Goal: Information Seeking & Learning: Check status

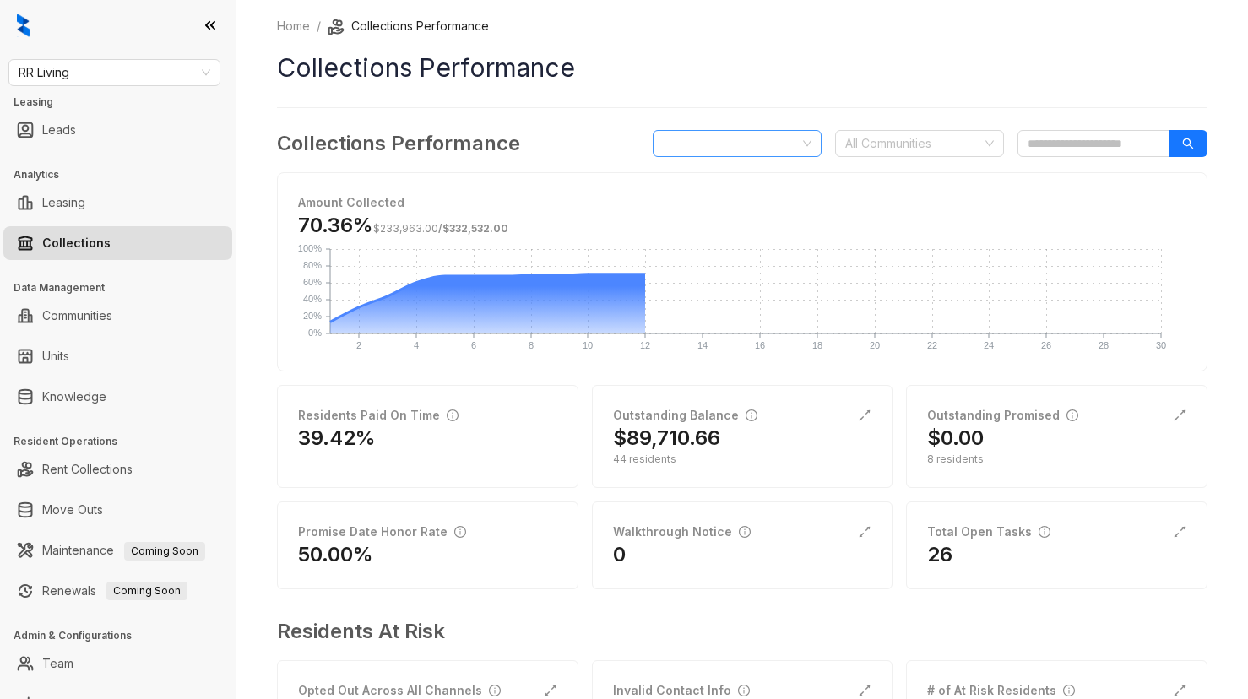
click at [734, 144] on span "[DATE]" at bounding box center [737, 143] width 149 height 25
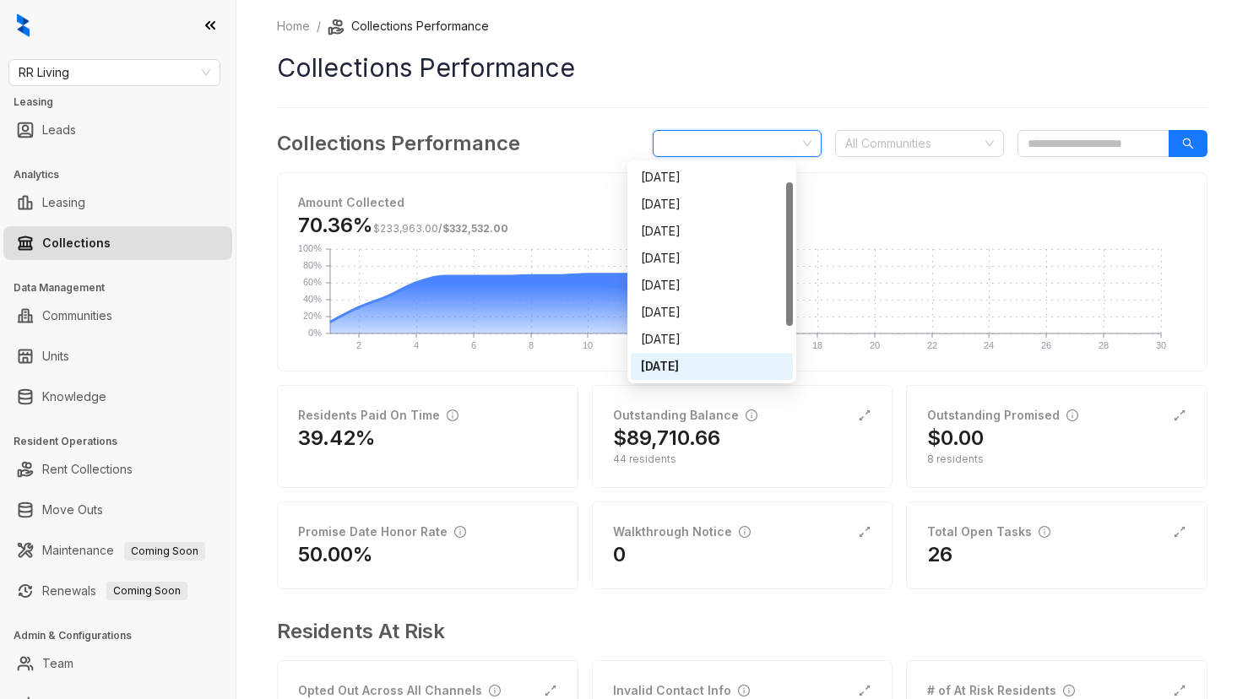
click at [752, 104] on div "Home / Collections Performance Collections Performance Collections Performance …" at bounding box center [742, 394] width 931 height 755
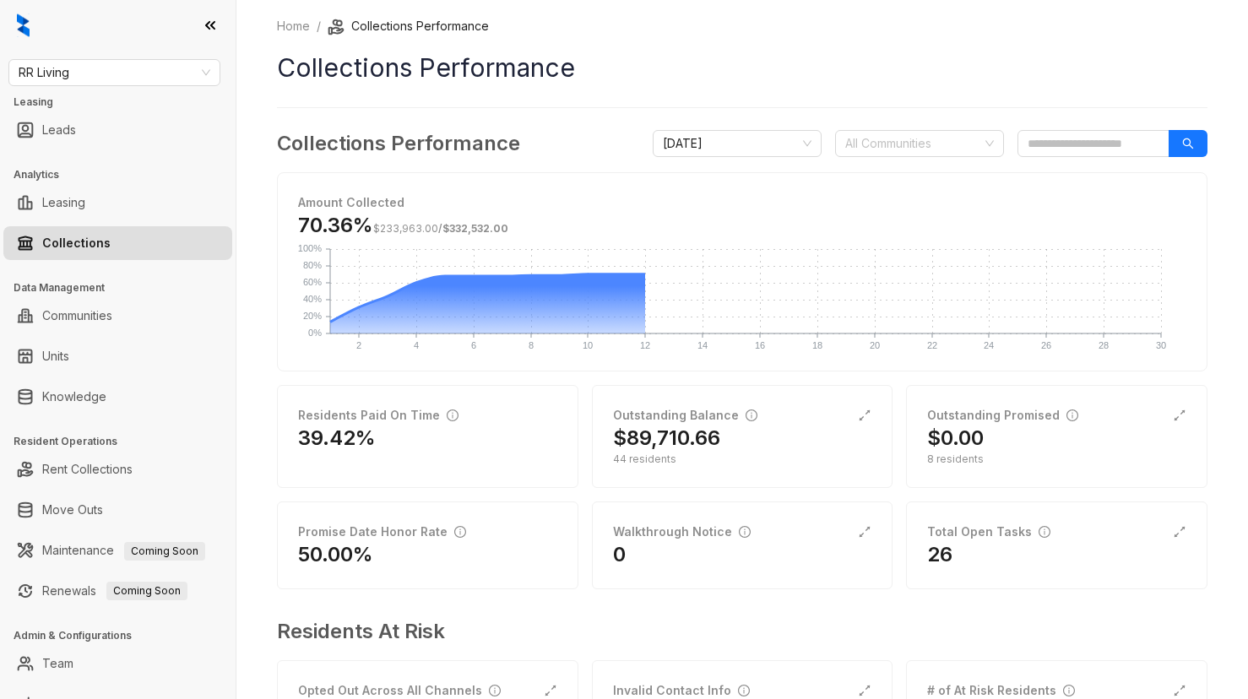
click at [949, 160] on div "Collections Performance [DATE] All Communities Amount Collected 70.36% $233,963…" at bounding box center [742, 450] width 931 height 644
click at [903, 138] on div at bounding box center [911, 144] width 144 height 24
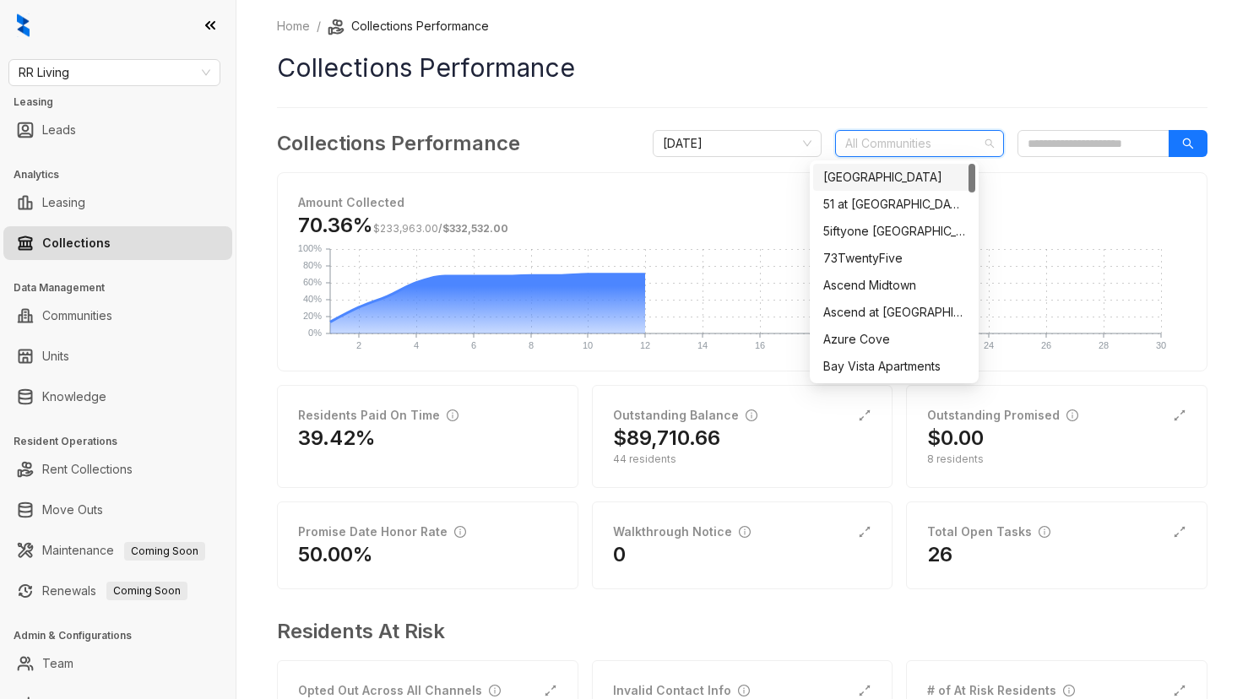
click at [763, 120] on div "Home / Collections Performance Collections Performance Collections Performance …" at bounding box center [742, 394] width 931 height 755
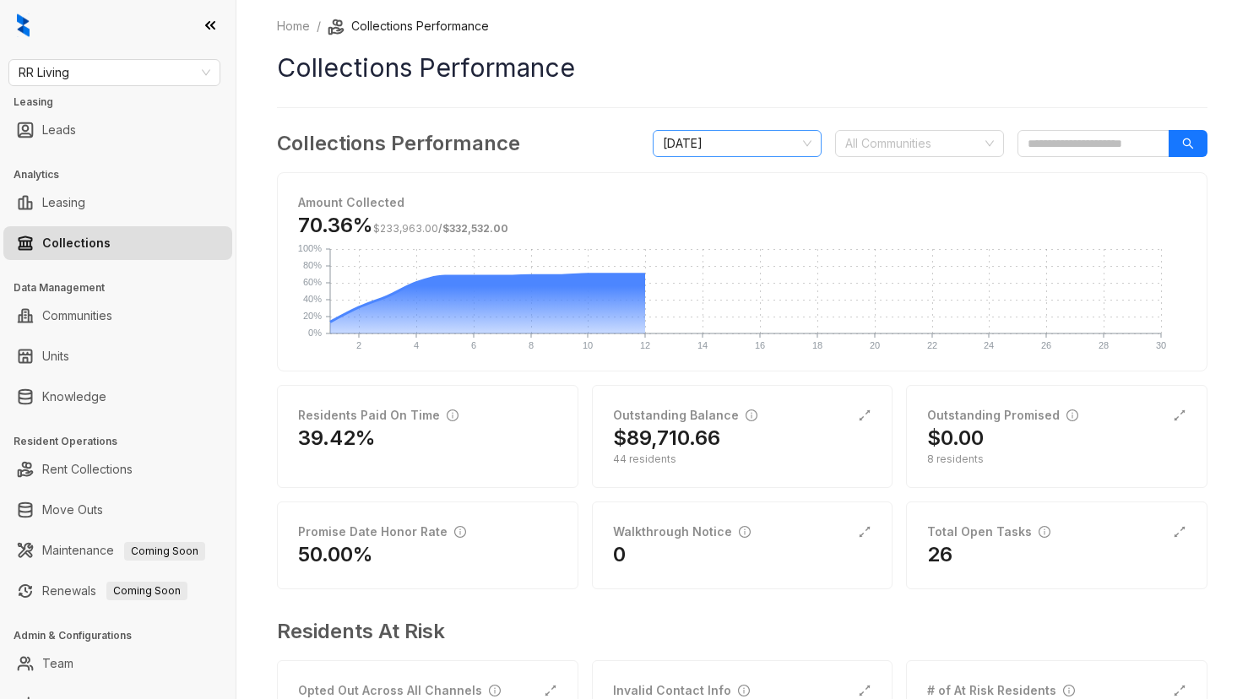
click at [735, 141] on span "[DATE]" at bounding box center [737, 143] width 149 height 25
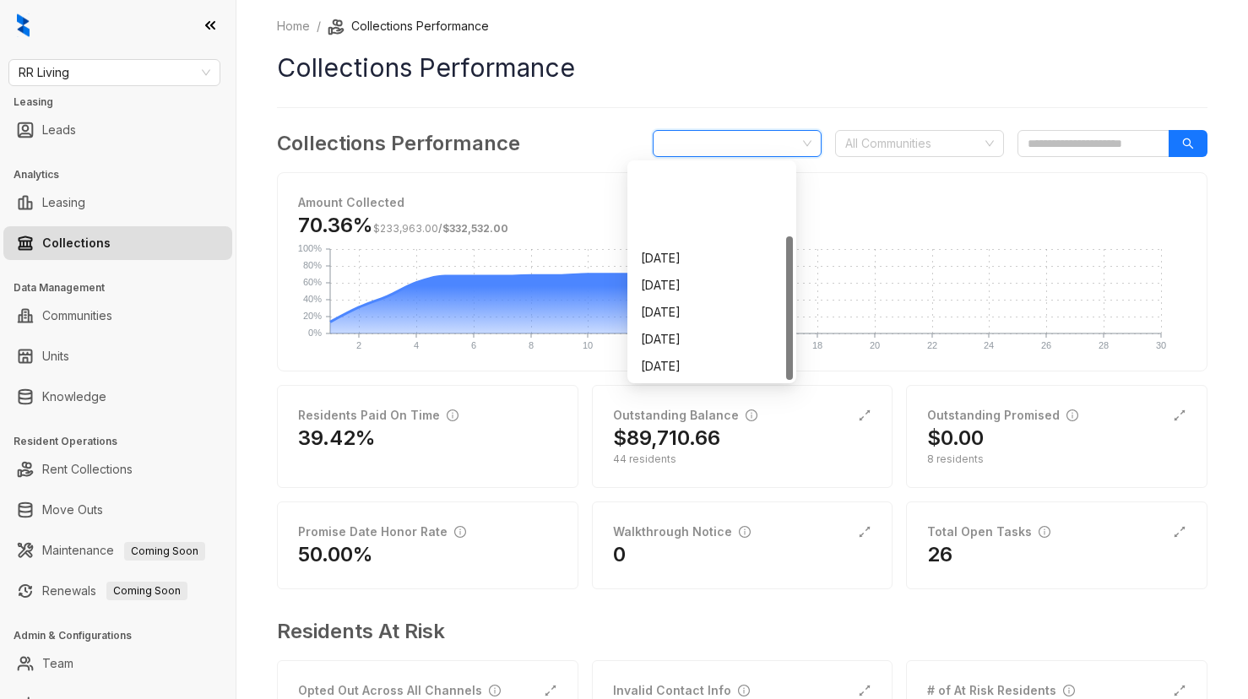
scroll to position [108, 0]
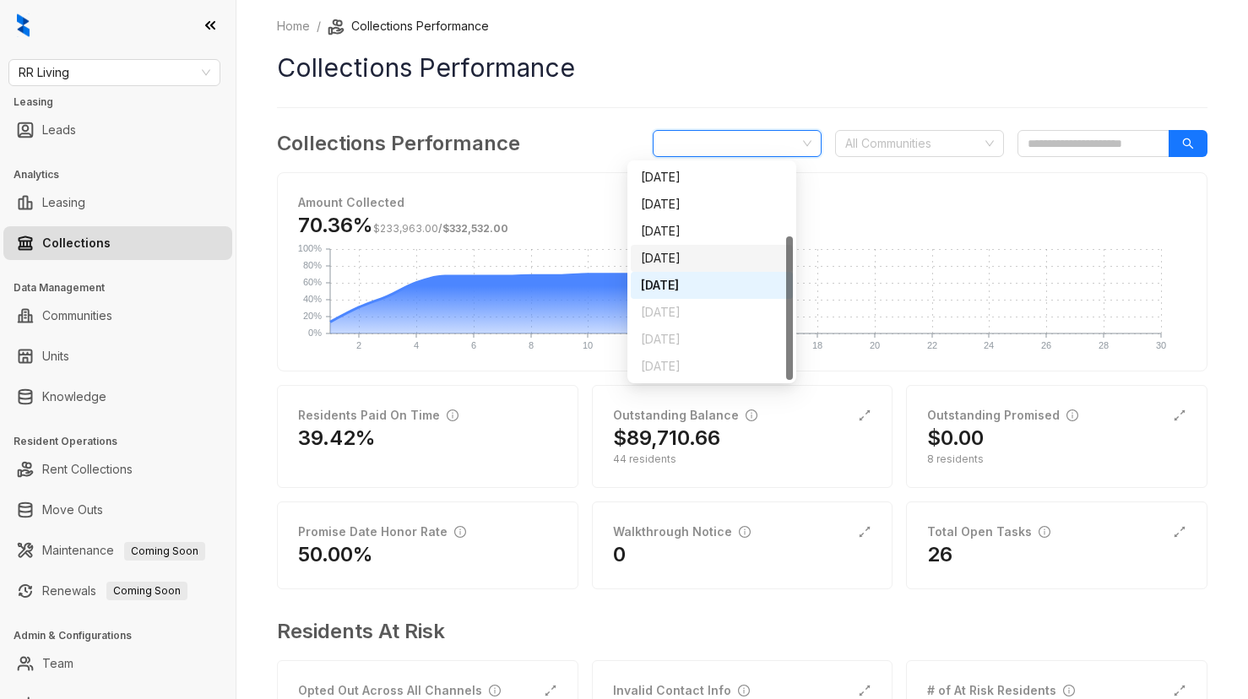
click at [685, 249] on div "[DATE]" at bounding box center [712, 258] width 142 height 19
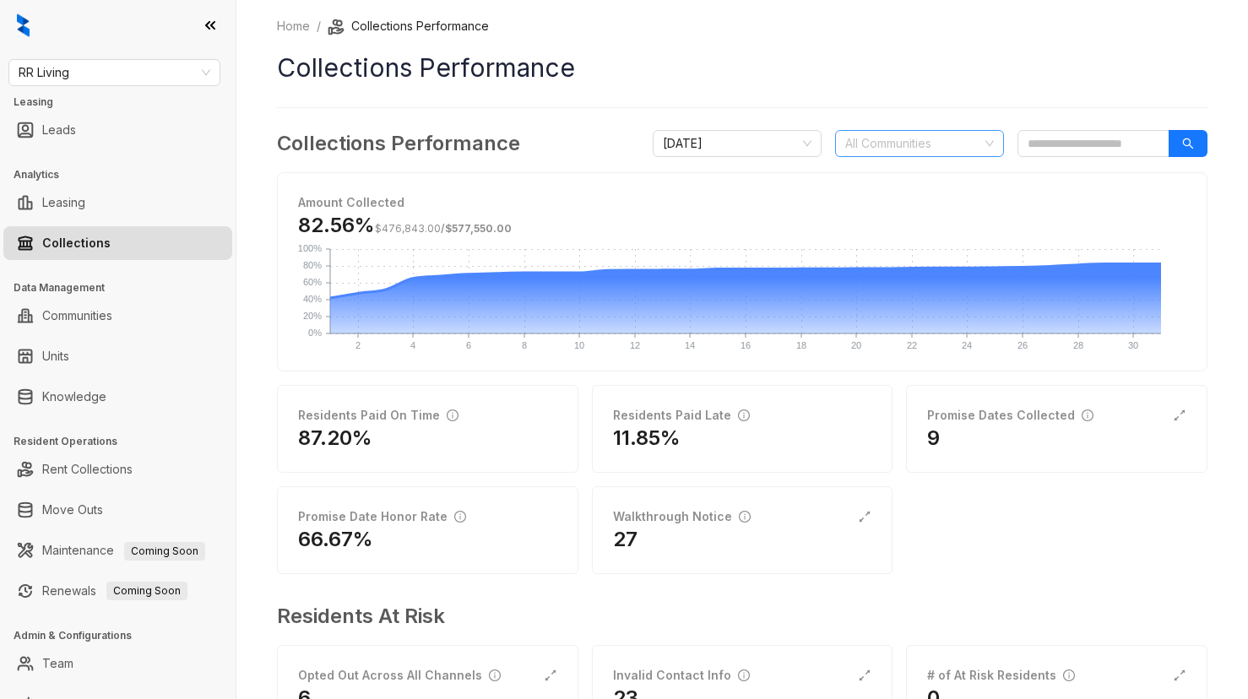
click at [872, 136] on div at bounding box center [911, 144] width 144 height 24
click at [866, 102] on div "Home / Collections Performance Collections Performance Collections Performance …" at bounding box center [742, 387] width 931 height 740
click at [875, 140] on div at bounding box center [911, 144] width 144 height 24
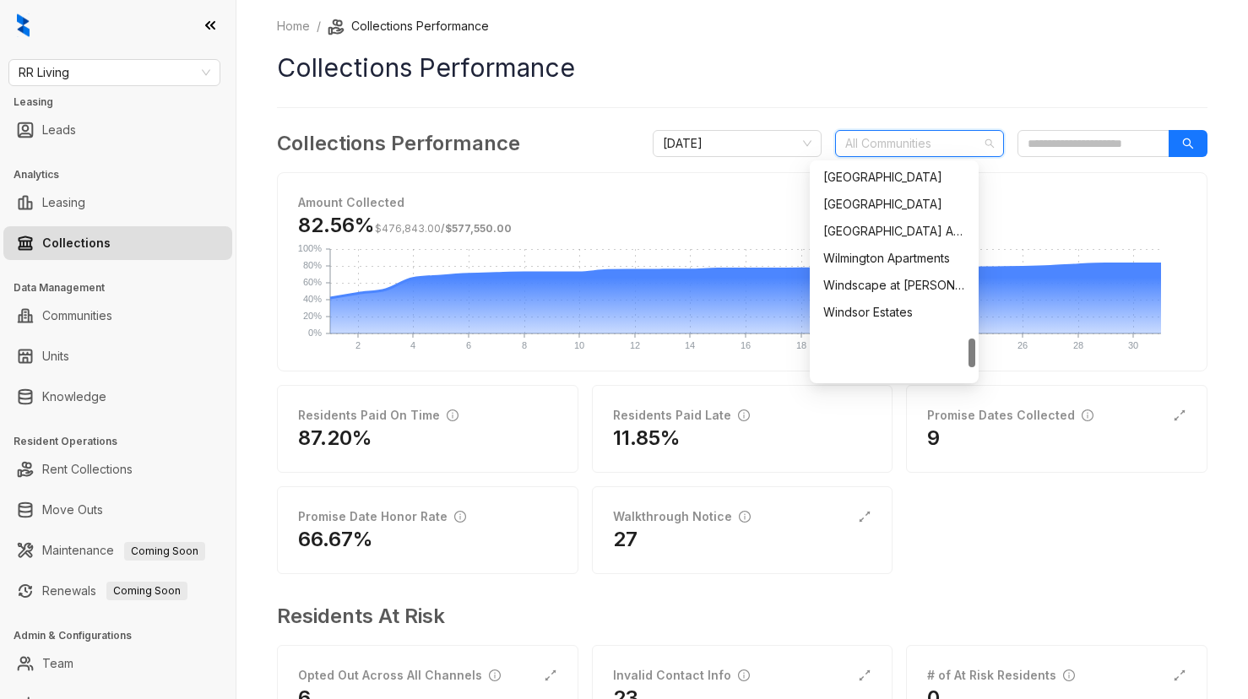
scroll to position [0, 0]
click at [680, 146] on span "[DATE]" at bounding box center [737, 143] width 149 height 25
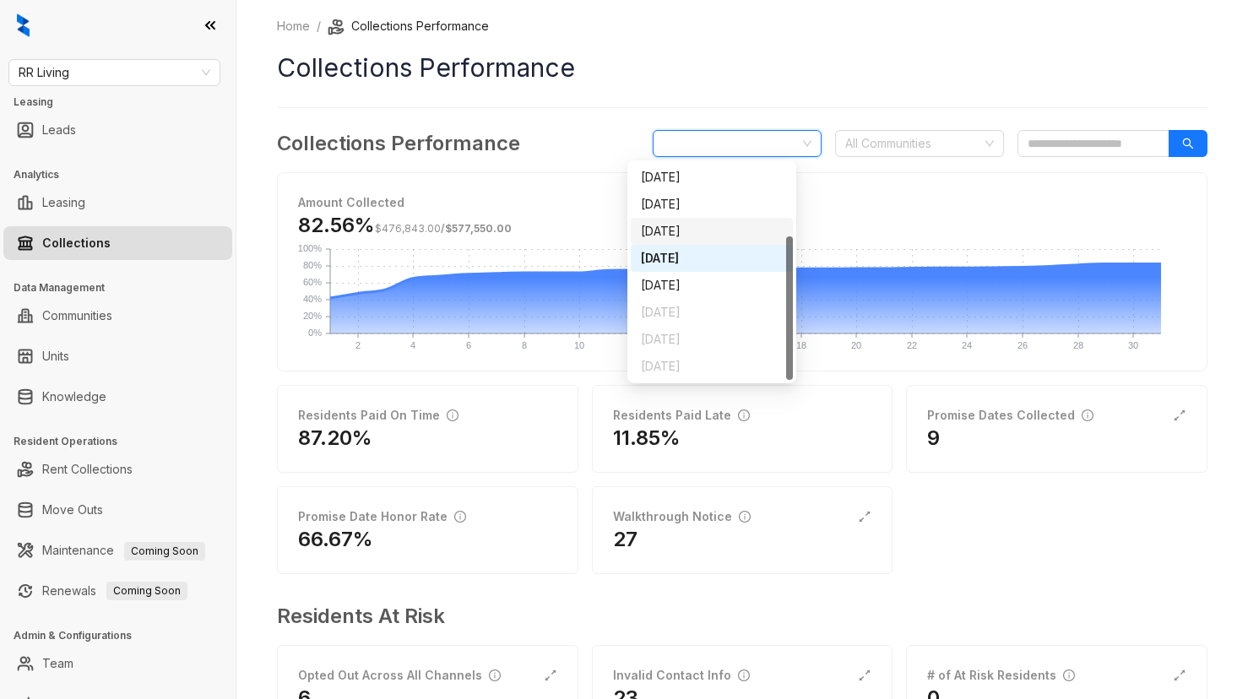
click at [673, 238] on div "[DATE]" at bounding box center [712, 231] width 142 height 19
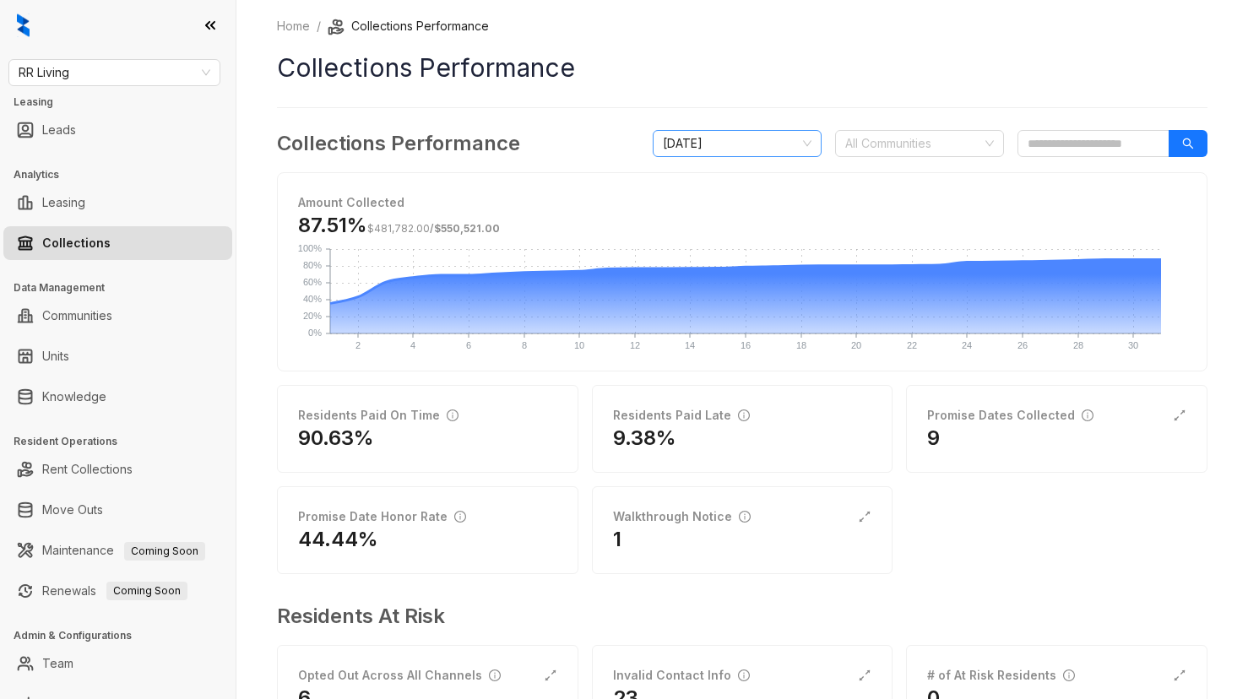
click at [671, 143] on span "[DATE]" at bounding box center [737, 143] width 149 height 25
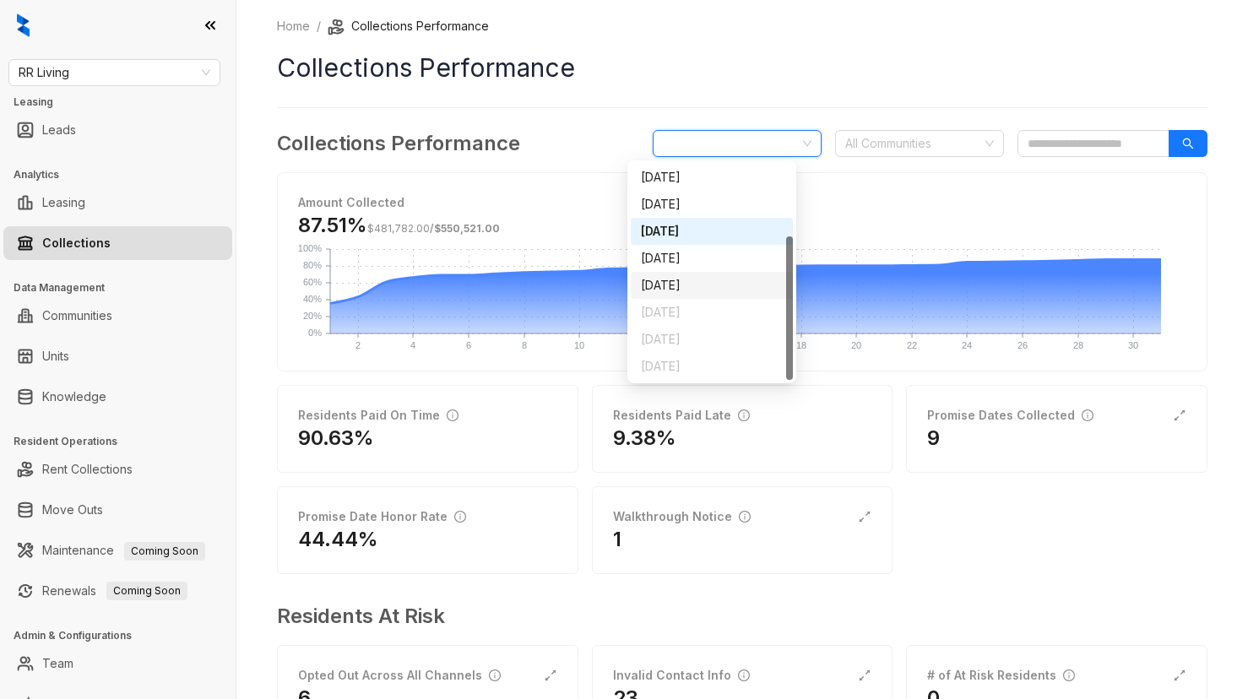
click at [682, 285] on div "[DATE]" at bounding box center [712, 285] width 142 height 19
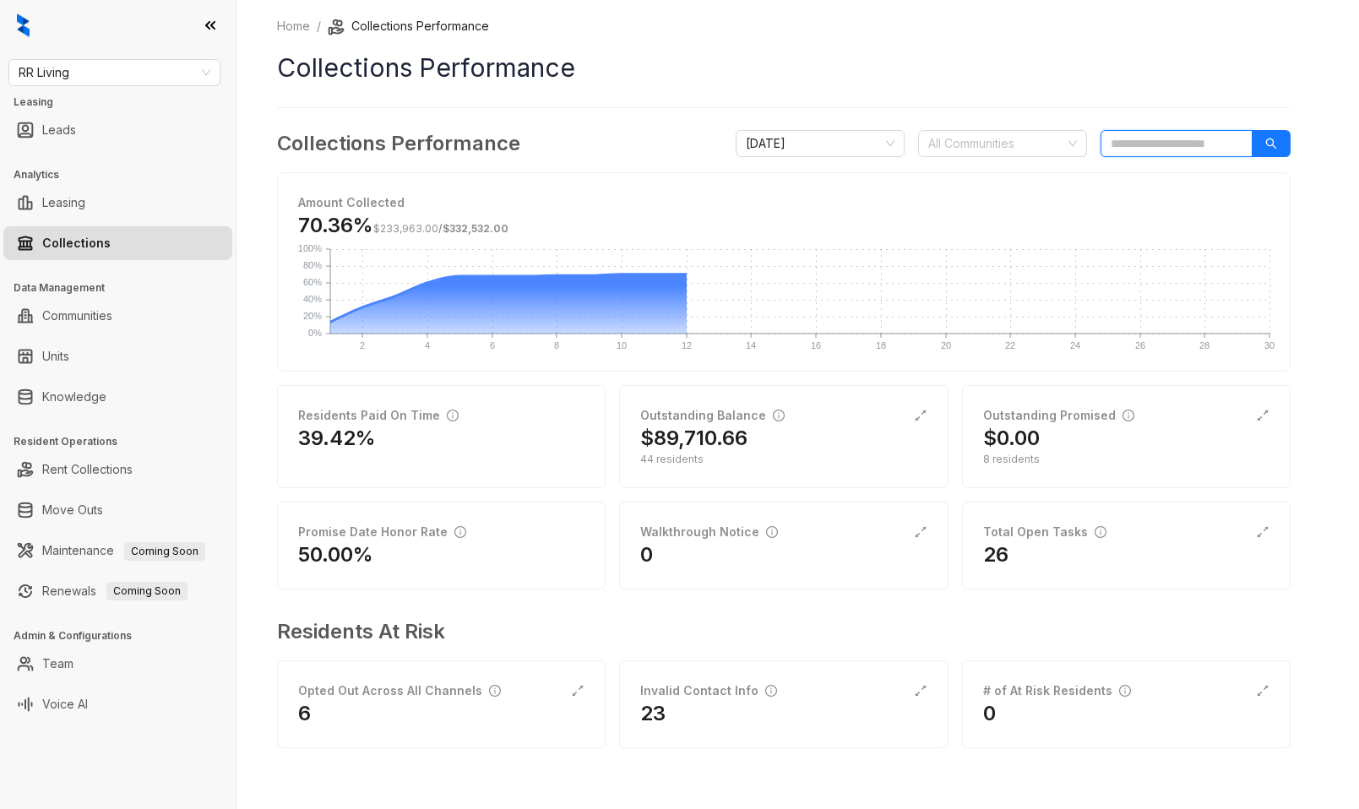
click at [1168, 138] on input "search" at bounding box center [1177, 143] width 152 height 27
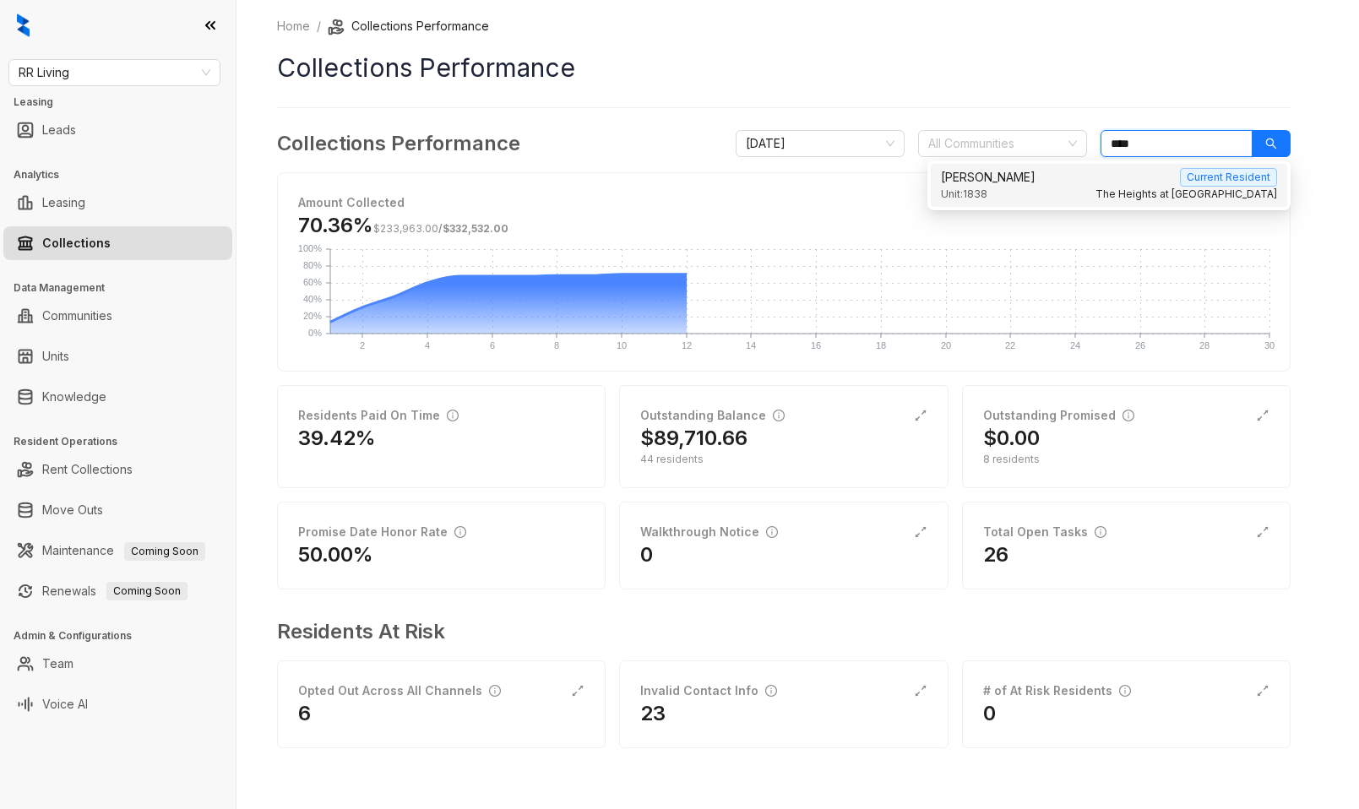
click at [1090, 189] on div "Unit: 1838 [GEOGRAPHIC_DATA] at [GEOGRAPHIC_DATA]" at bounding box center [1109, 195] width 336 height 16
type input "****"
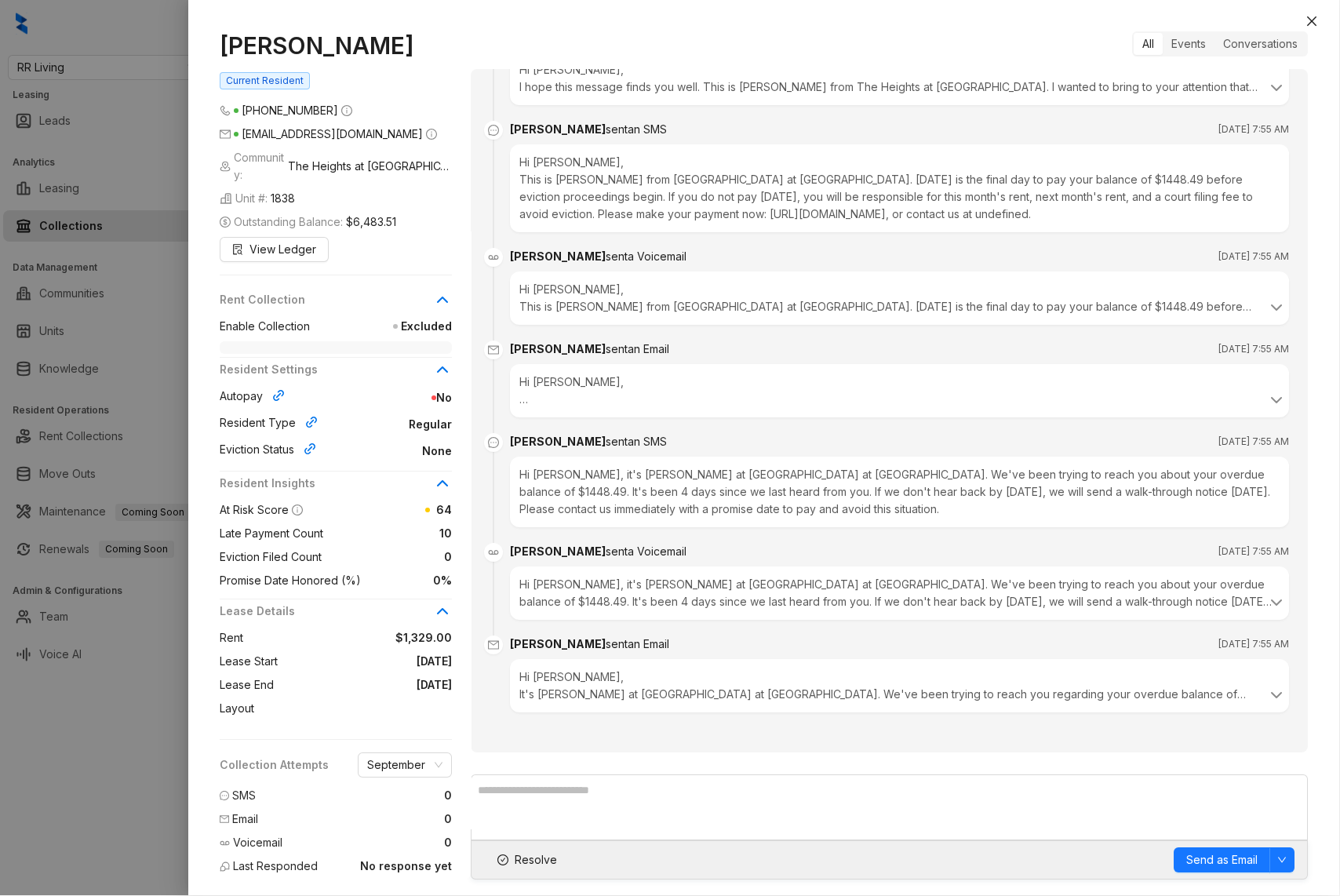
scroll to position [2615, 0]
click at [1159, 50] on div "Events" at bounding box center [1190, 44] width 52 height 22
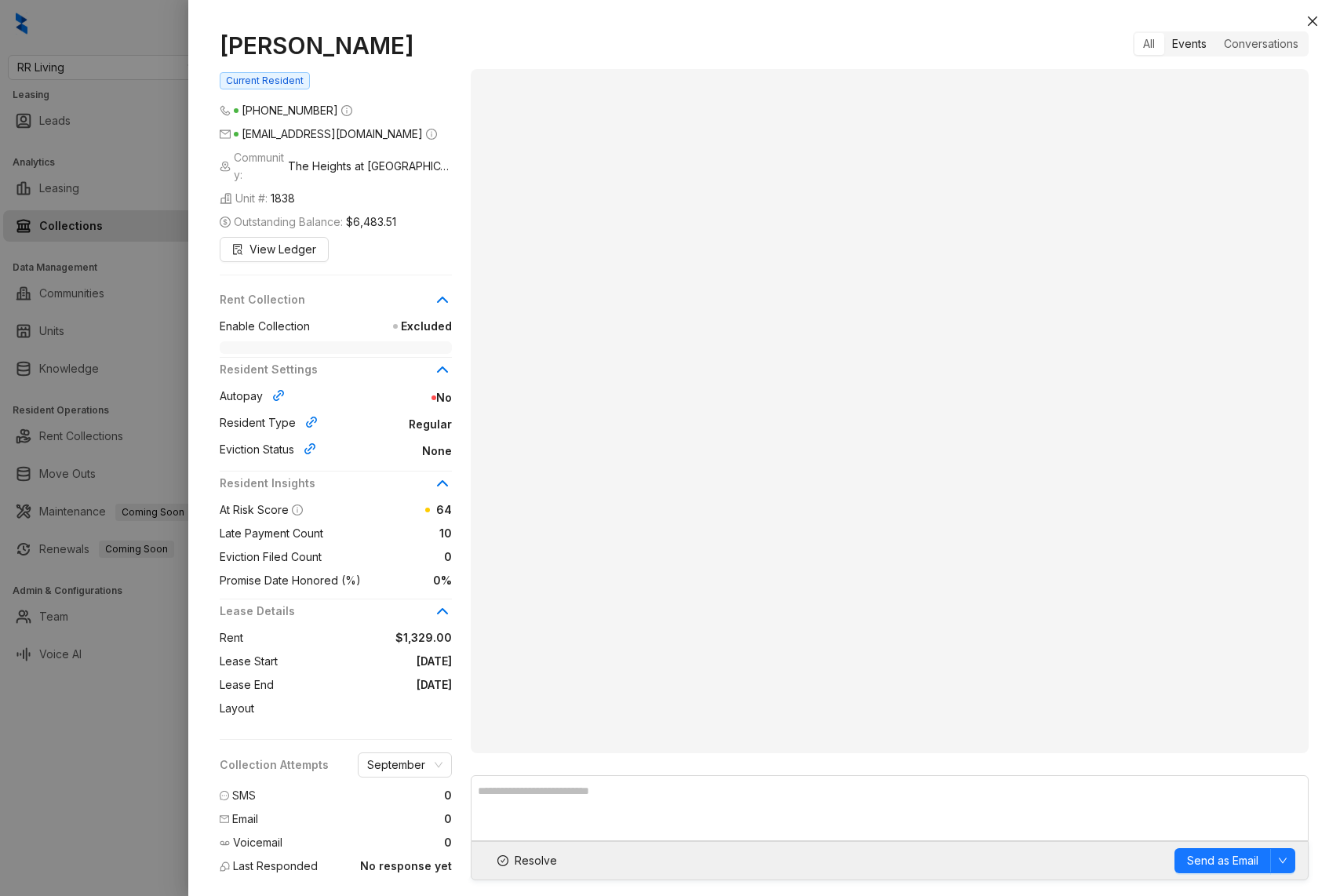
scroll to position [0, 0]
click at [1159, 43] on div "Conversations" at bounding box center [1260, 44] width 92 height 22
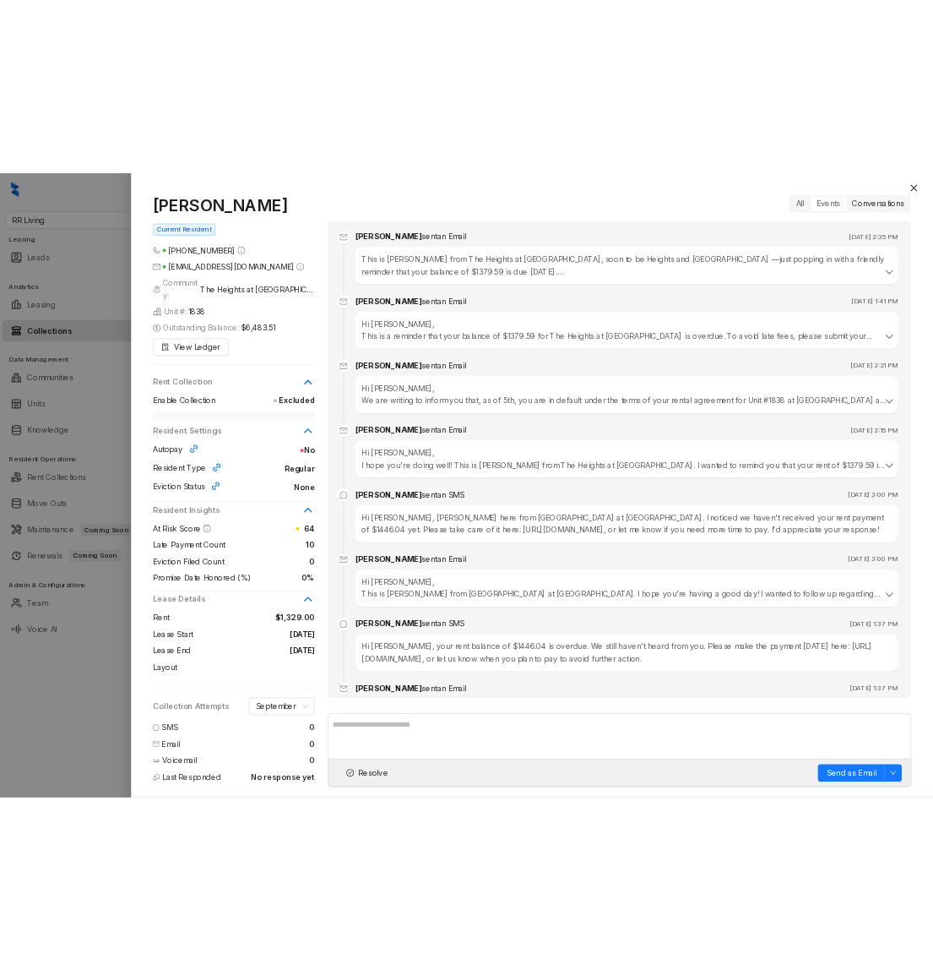
scroll to position [2816, 0]
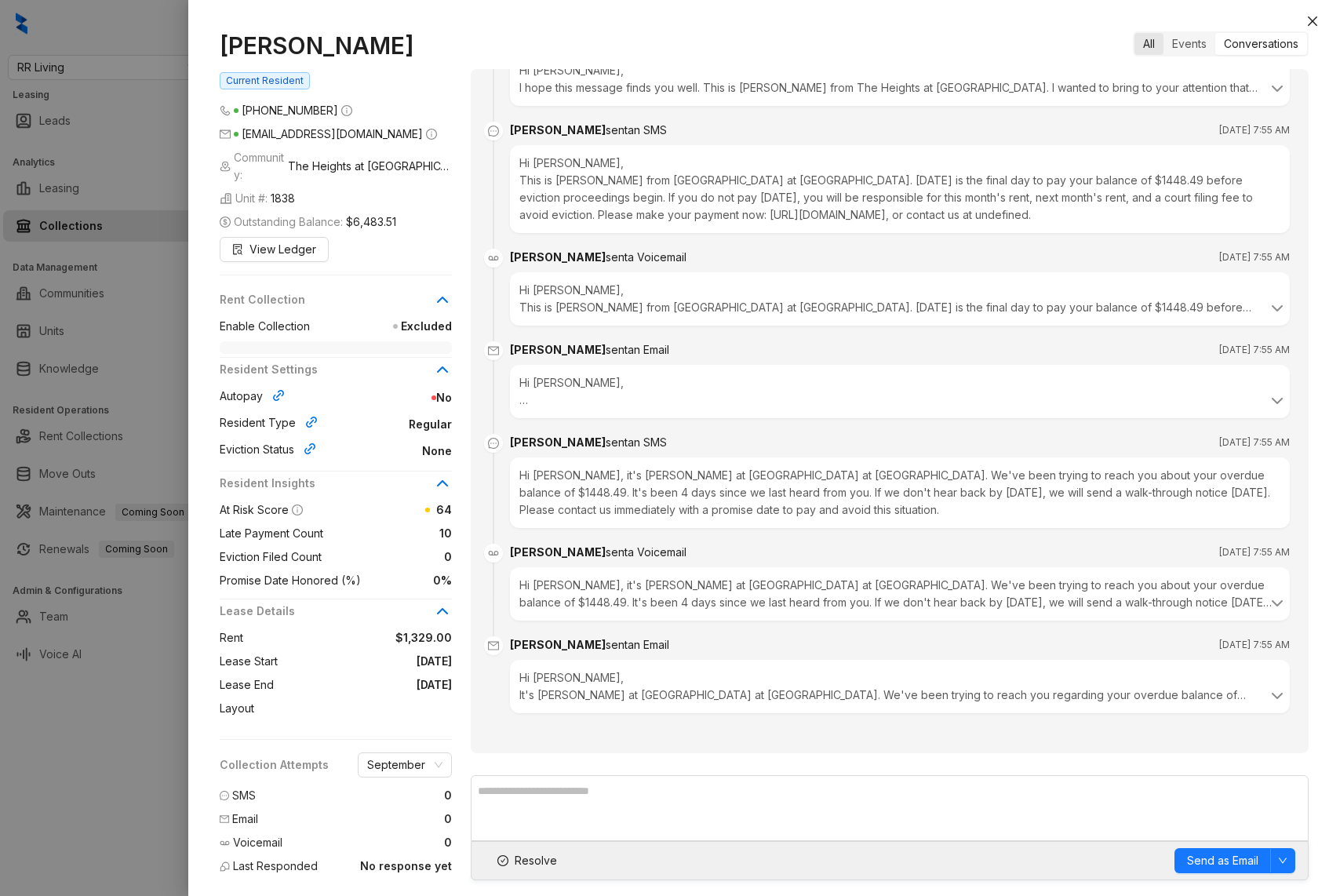
click at [1142, 46] on div "All" at bounding box center [1148, 44] width 29 height 22
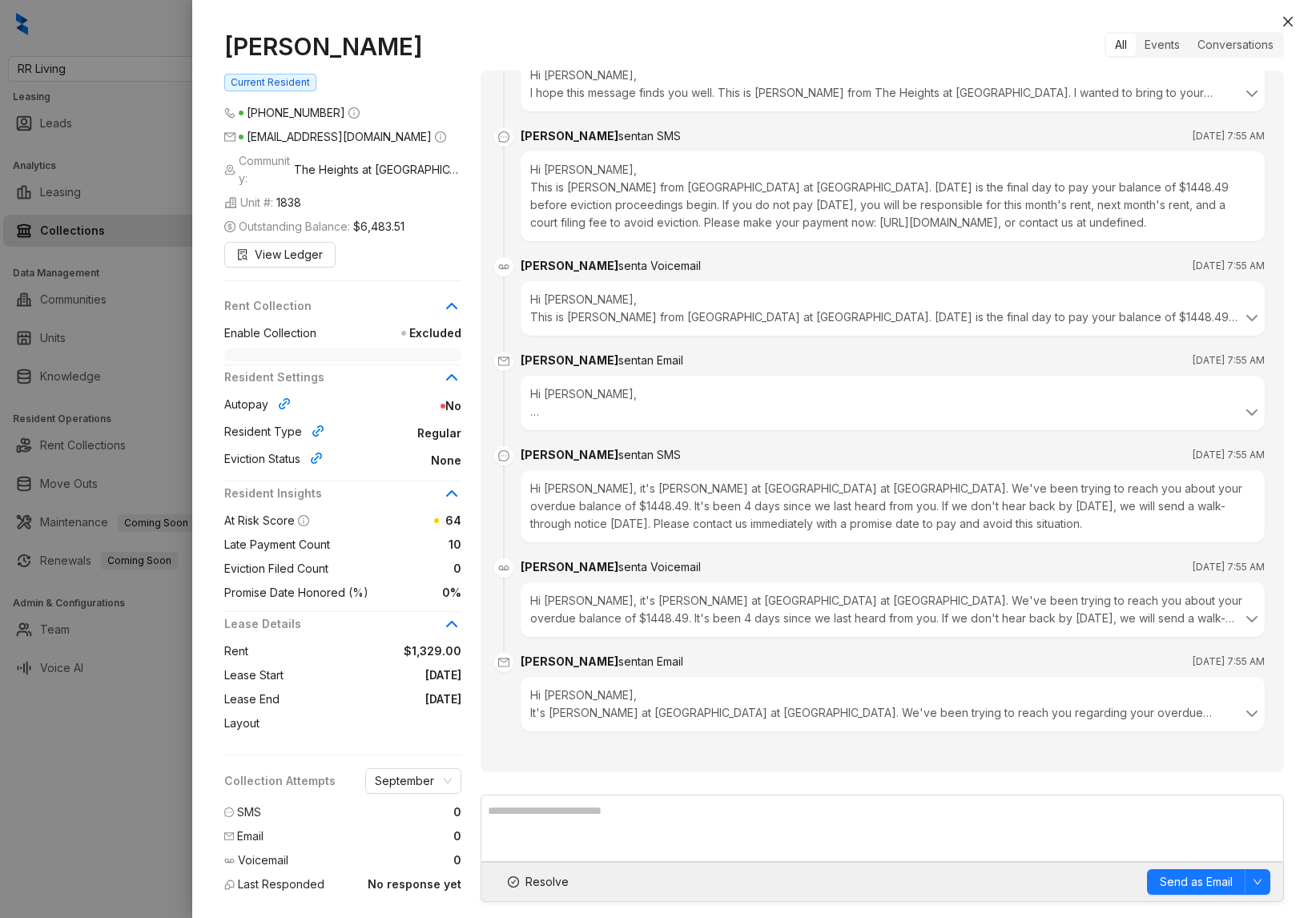
scroll to position [2685, 0]
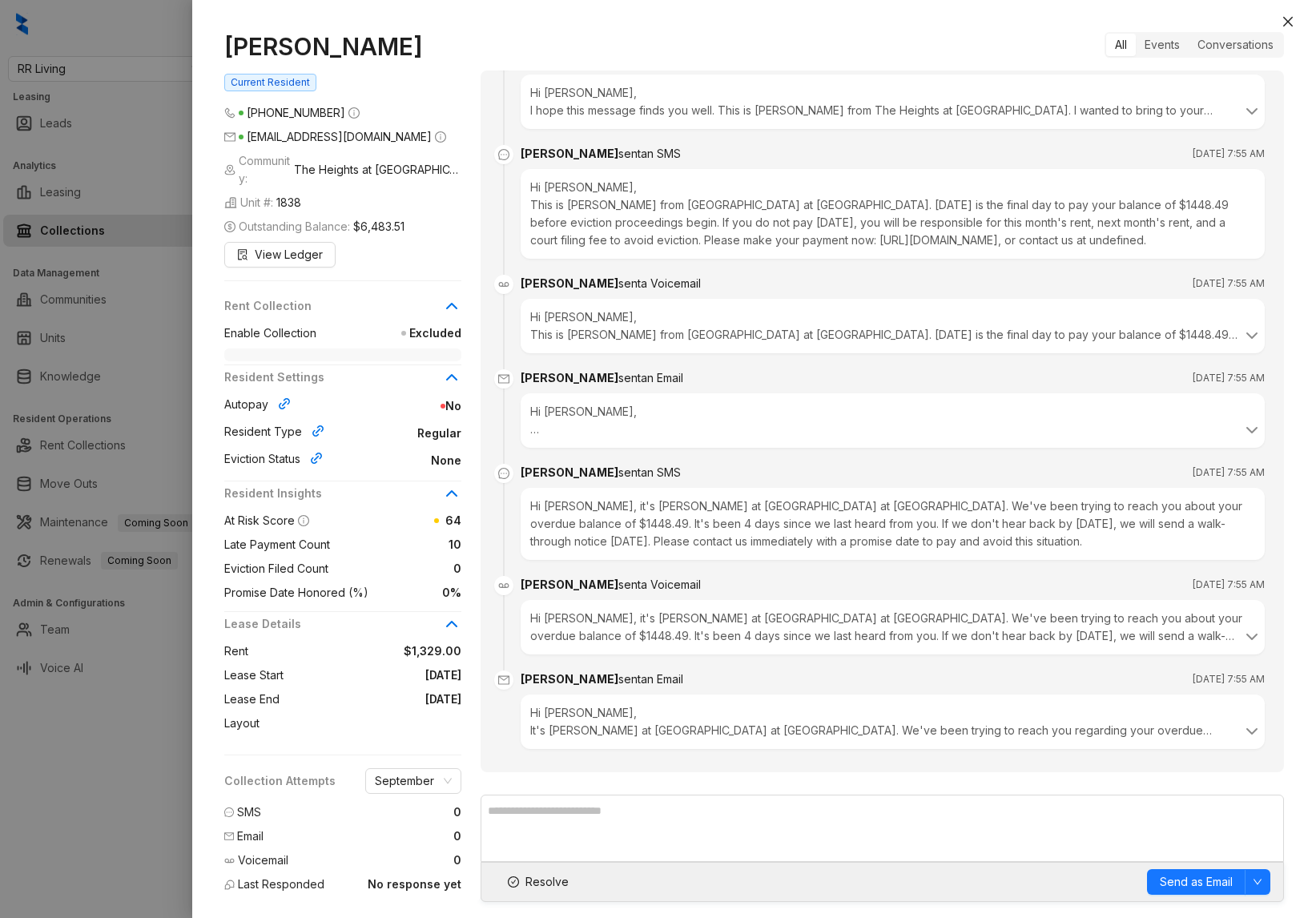
click at [116, 89] on div at bounding box center [658, 459] width 1316 height 918
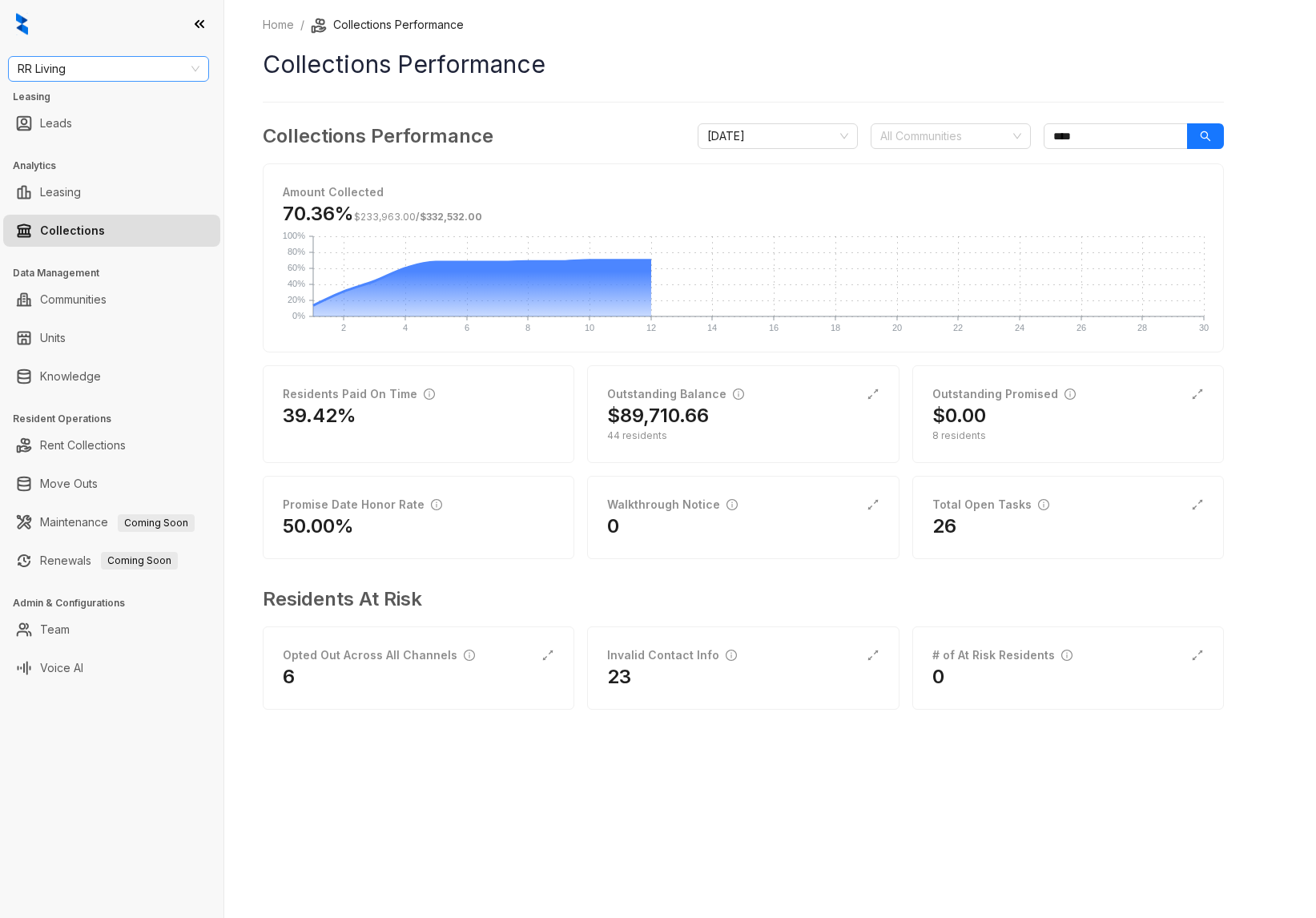
click at [113, 69] on span "RR Living" at bounding box center [109, 68] width 182 height 24
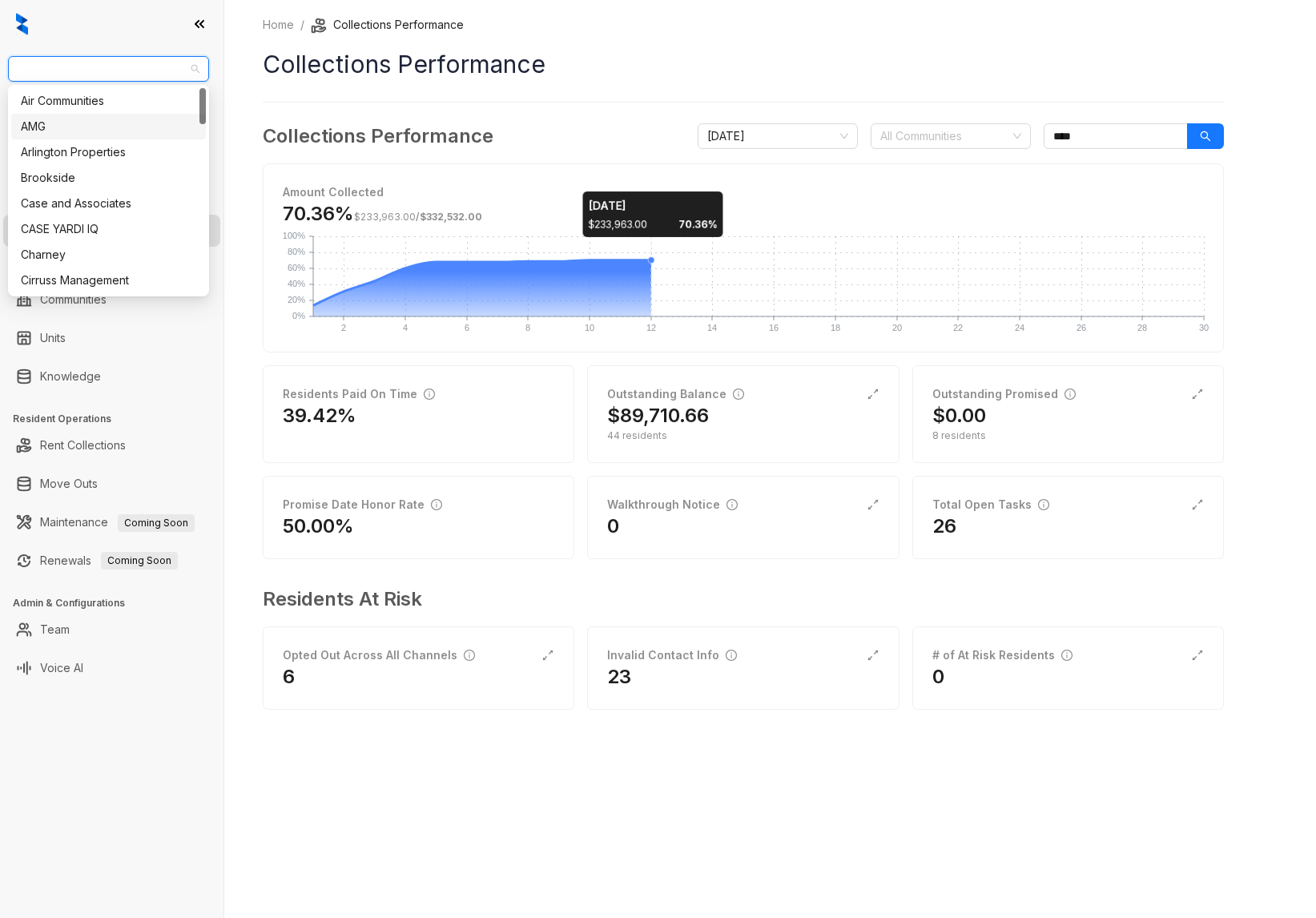
click at [932, 249] on rect at bounding box center [758, 276] width 890 height 80
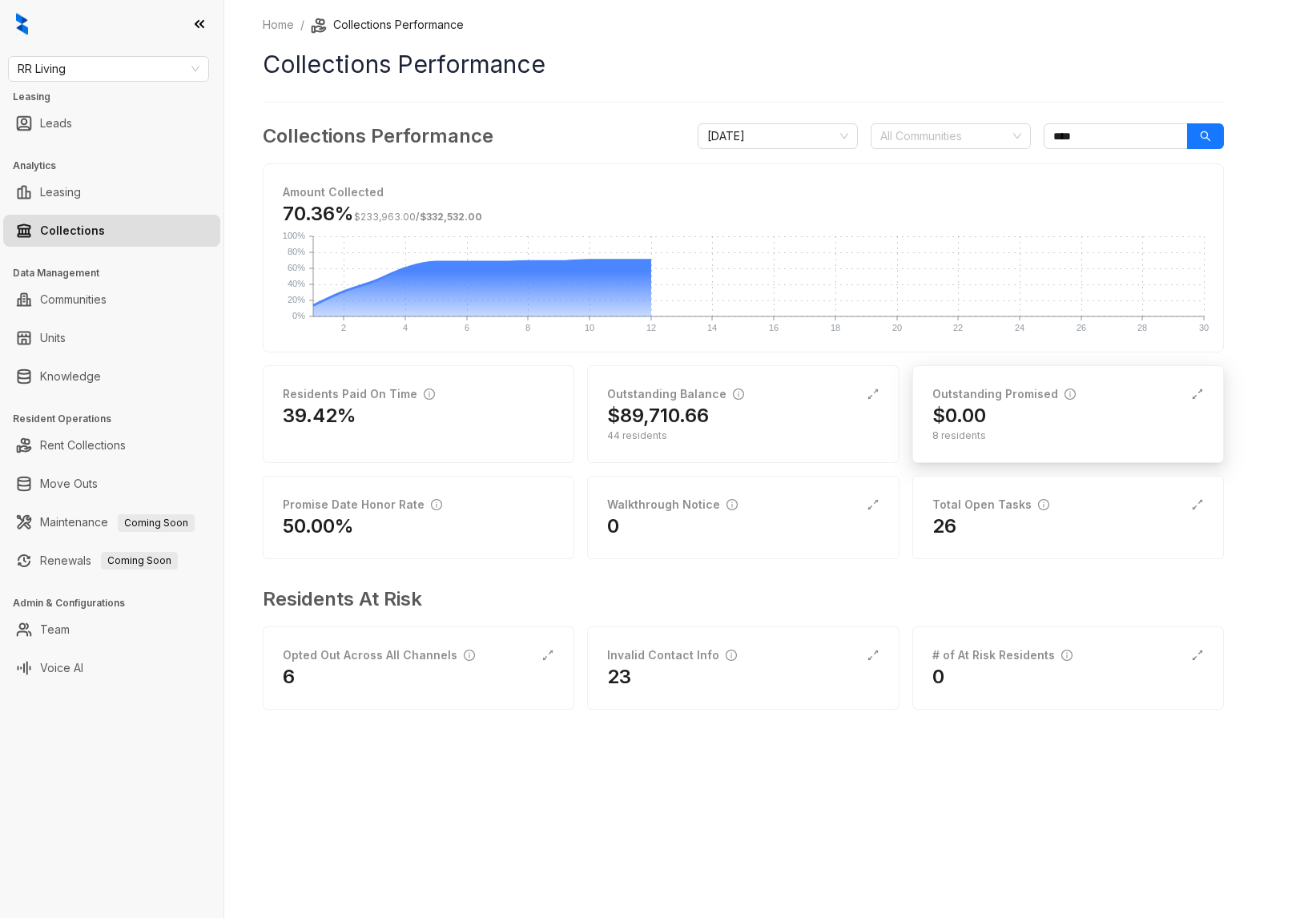
click at [1004, 427] on div "$0.00" at bounding box center [1068, 415] width 271 height 26
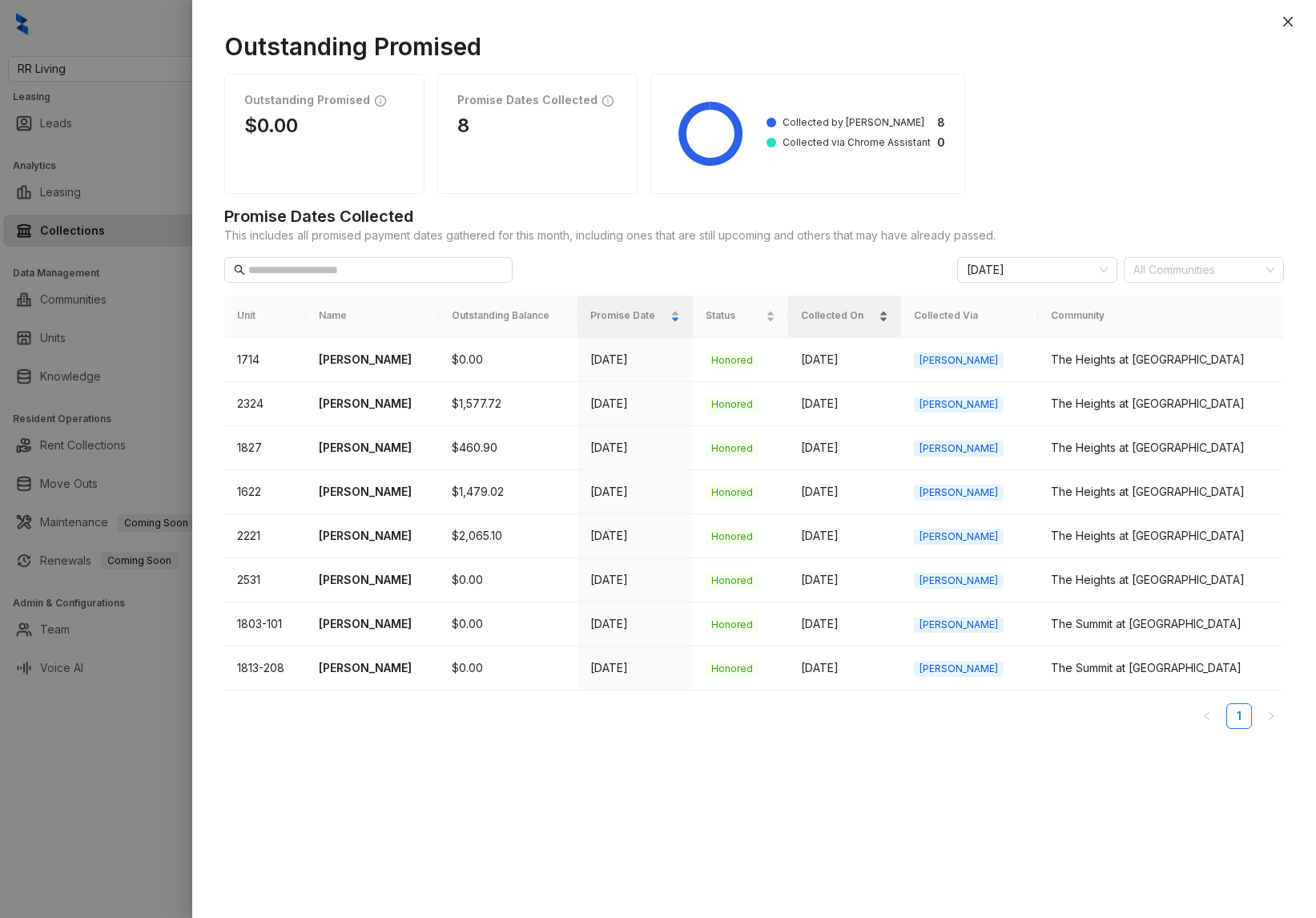
click at [875, 313] on span "Collected On" at bounding box center [838, 316] width 75 height 15
click at [1023, 309] on th "Collected Via" at bounding box center [969, 317] width 137 height 43
click at [81, 415] on div at bounding box center [658, 459] width 1316 height 918
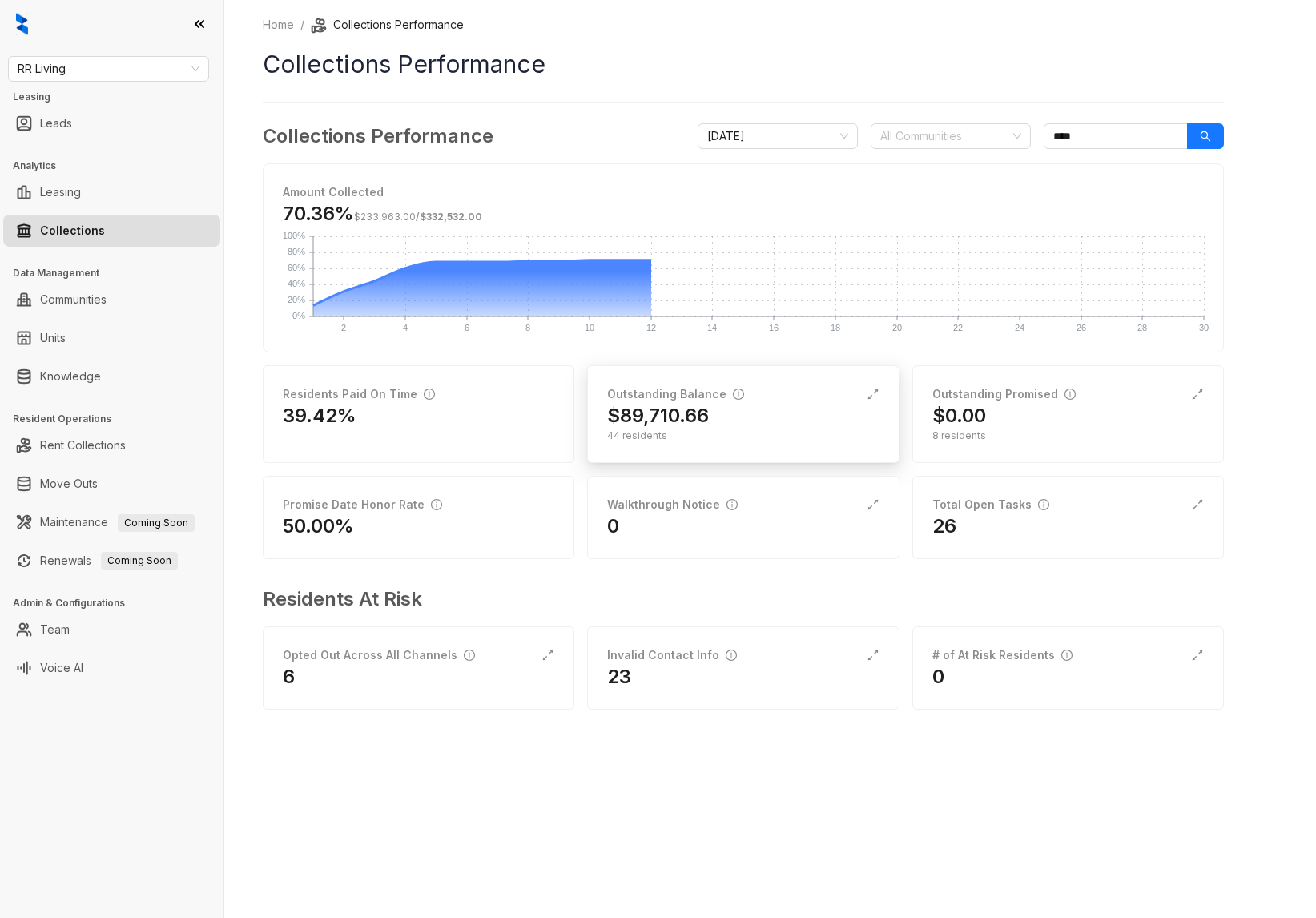
click at [759, 406] on div "$89,710.66" at bounding box center [742, 415] width 271 height 26
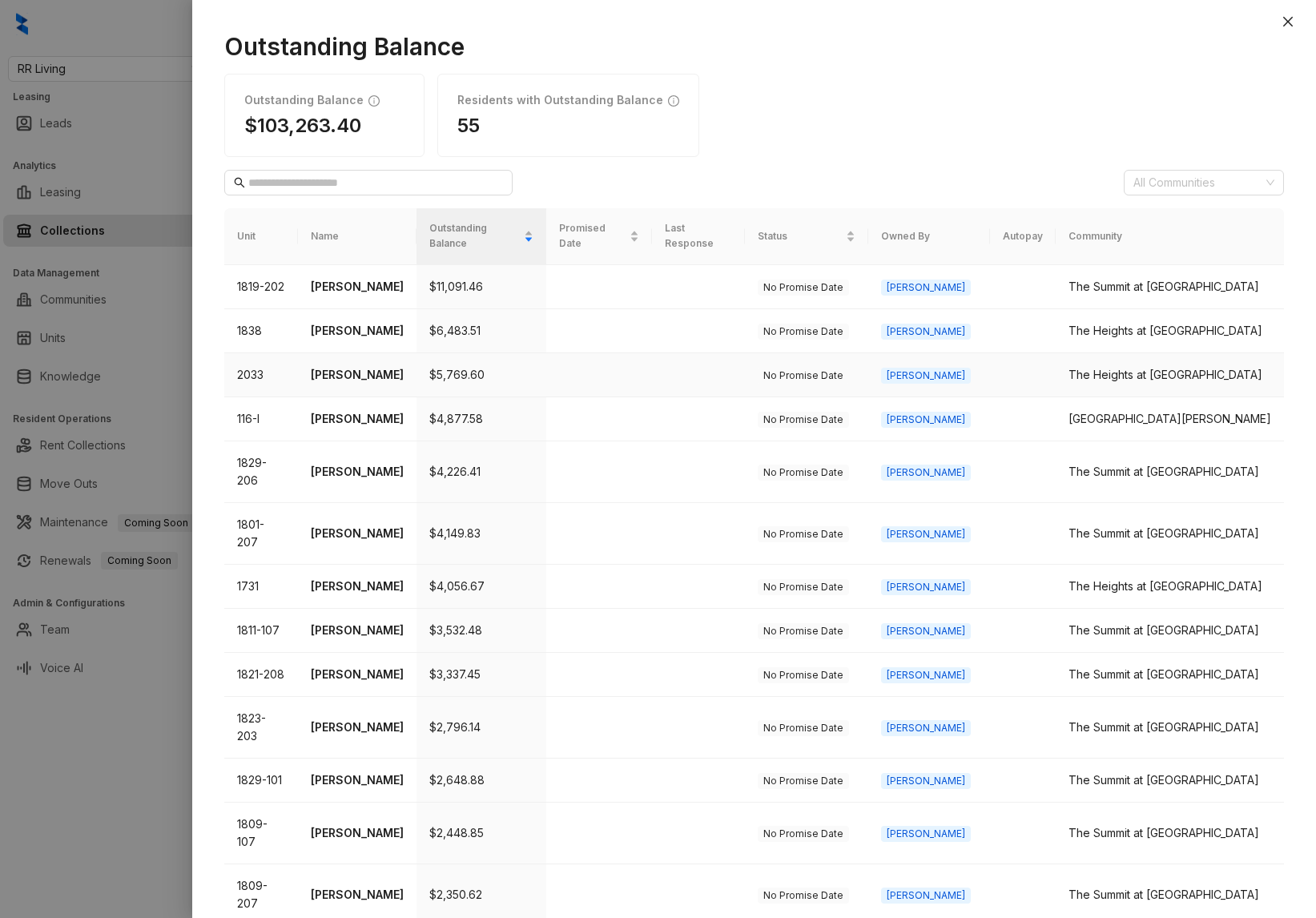
scroll to position [268, 0]
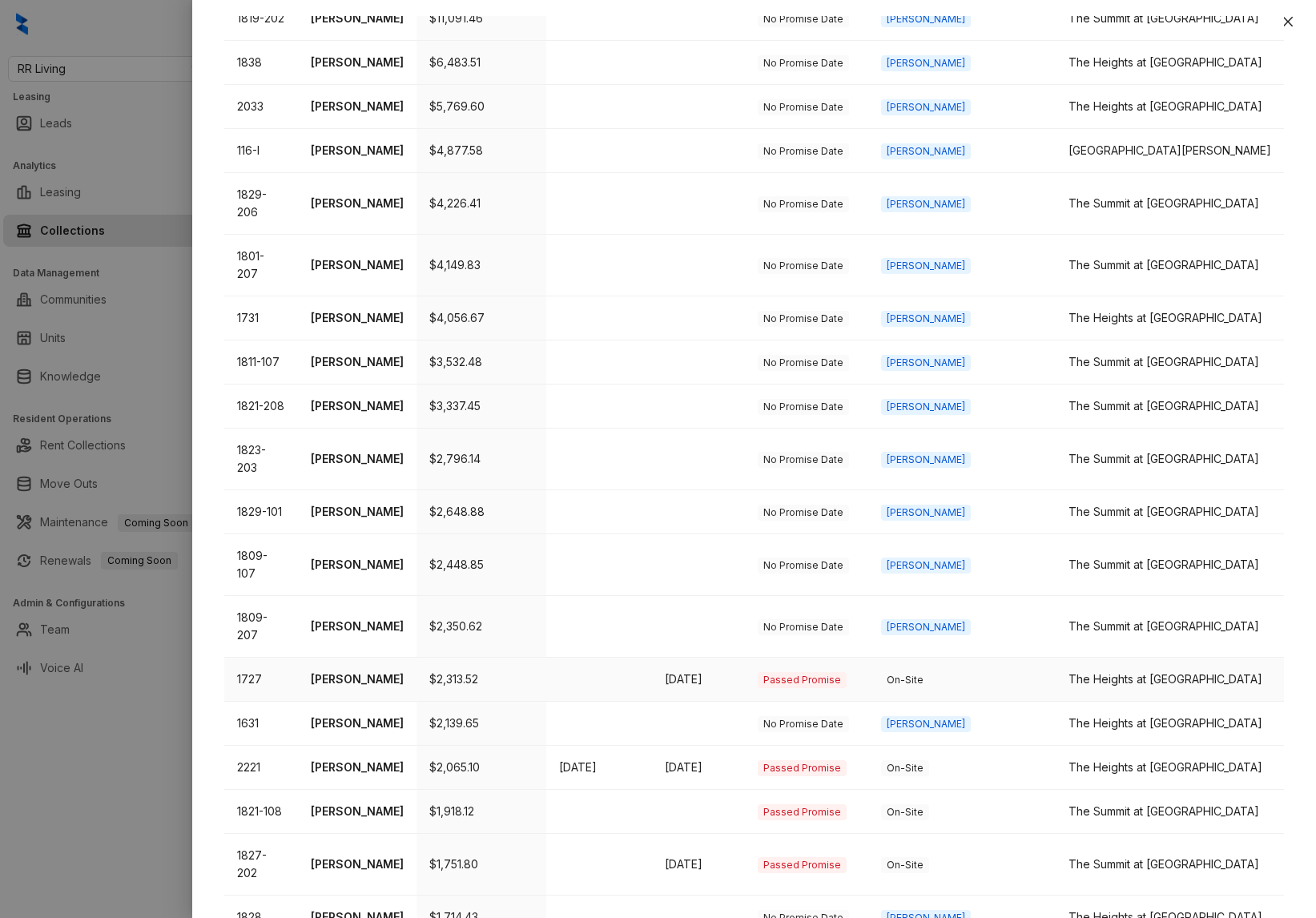
click at [371, 663] on p "[PERSON_NAME]" at bounding box center [357, 679] width 93 height 18
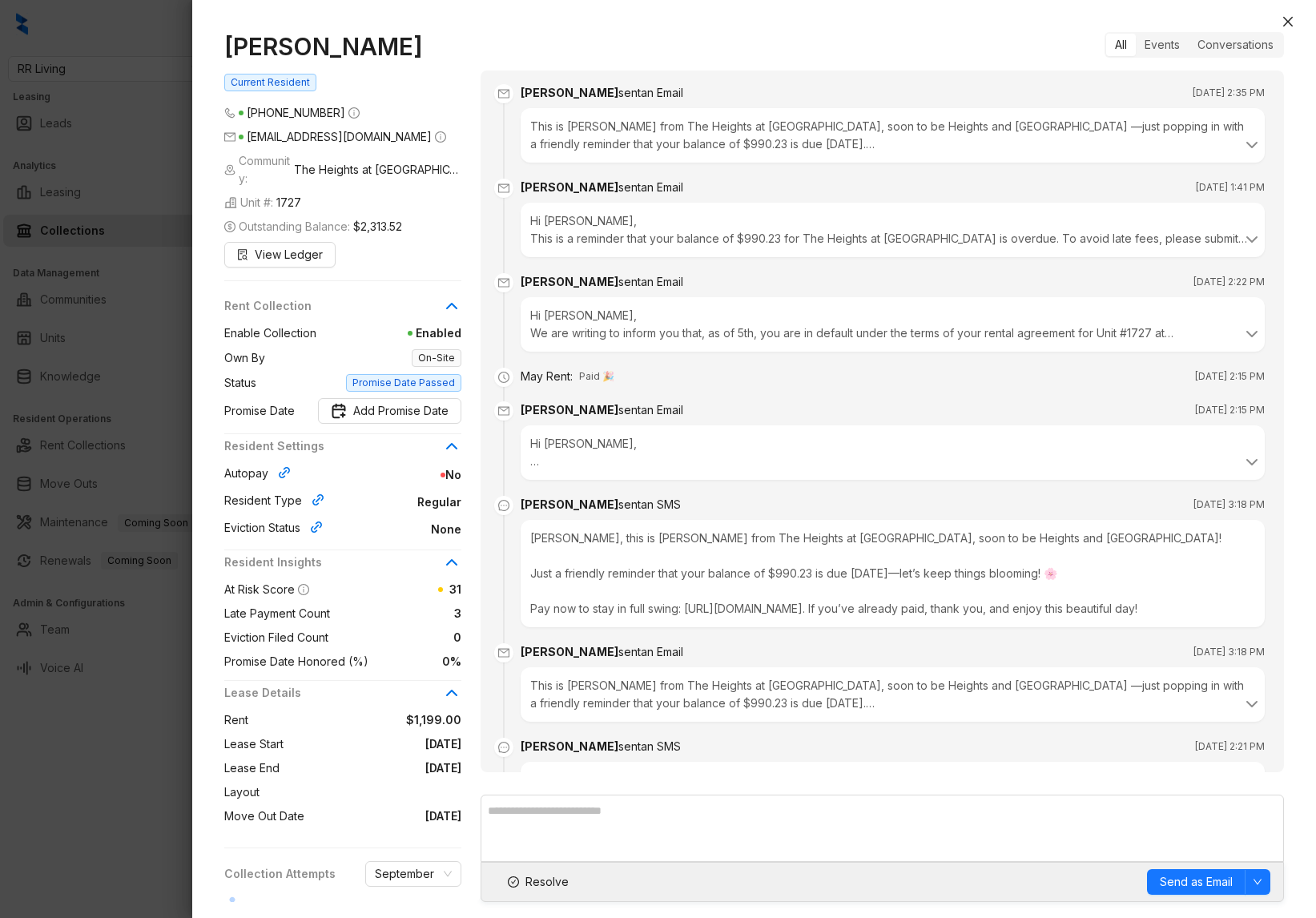
scroll to position [5425, 0]
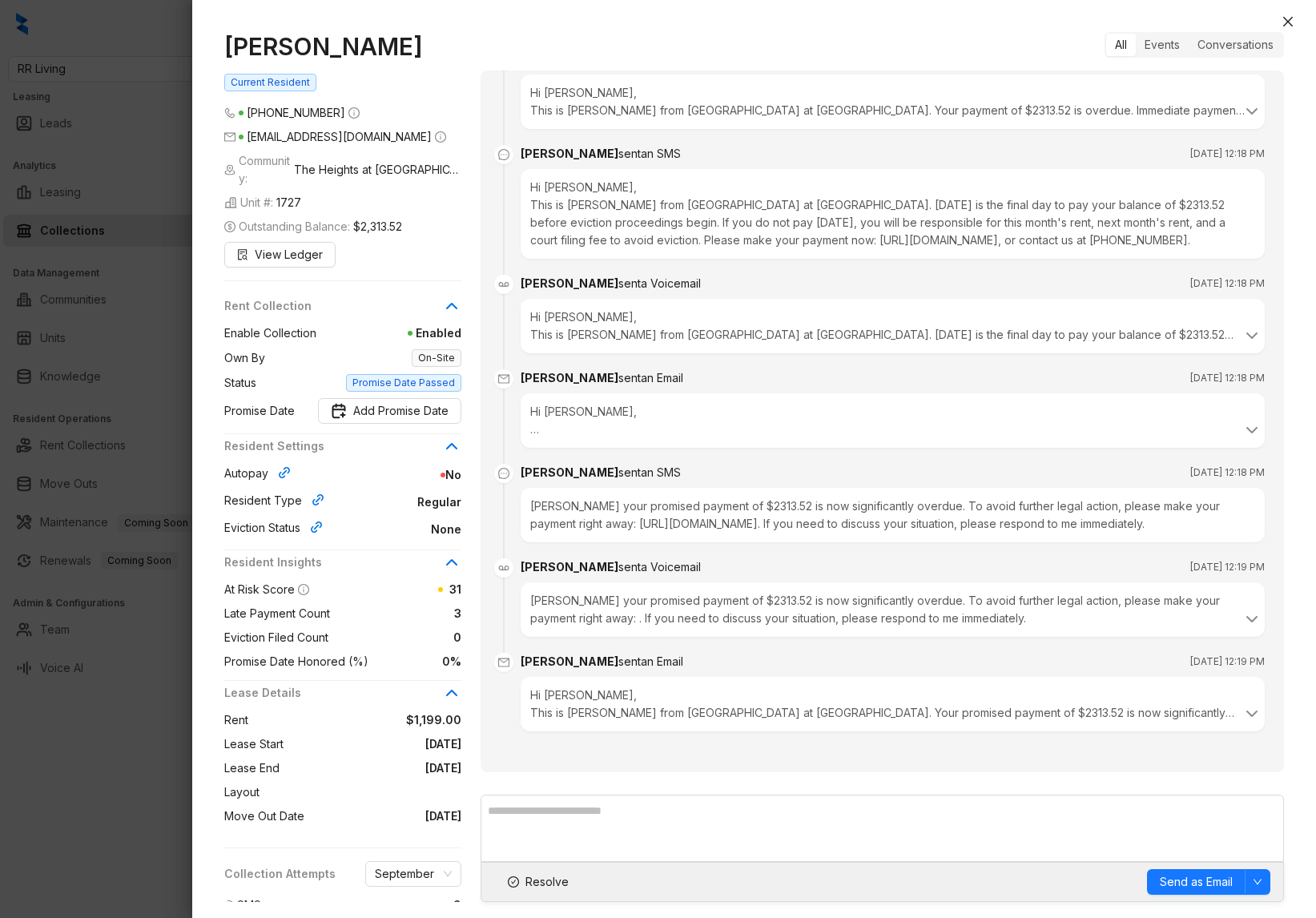
click at [159, 557] on div at bounding box center [658, 459] width 1316 height 918
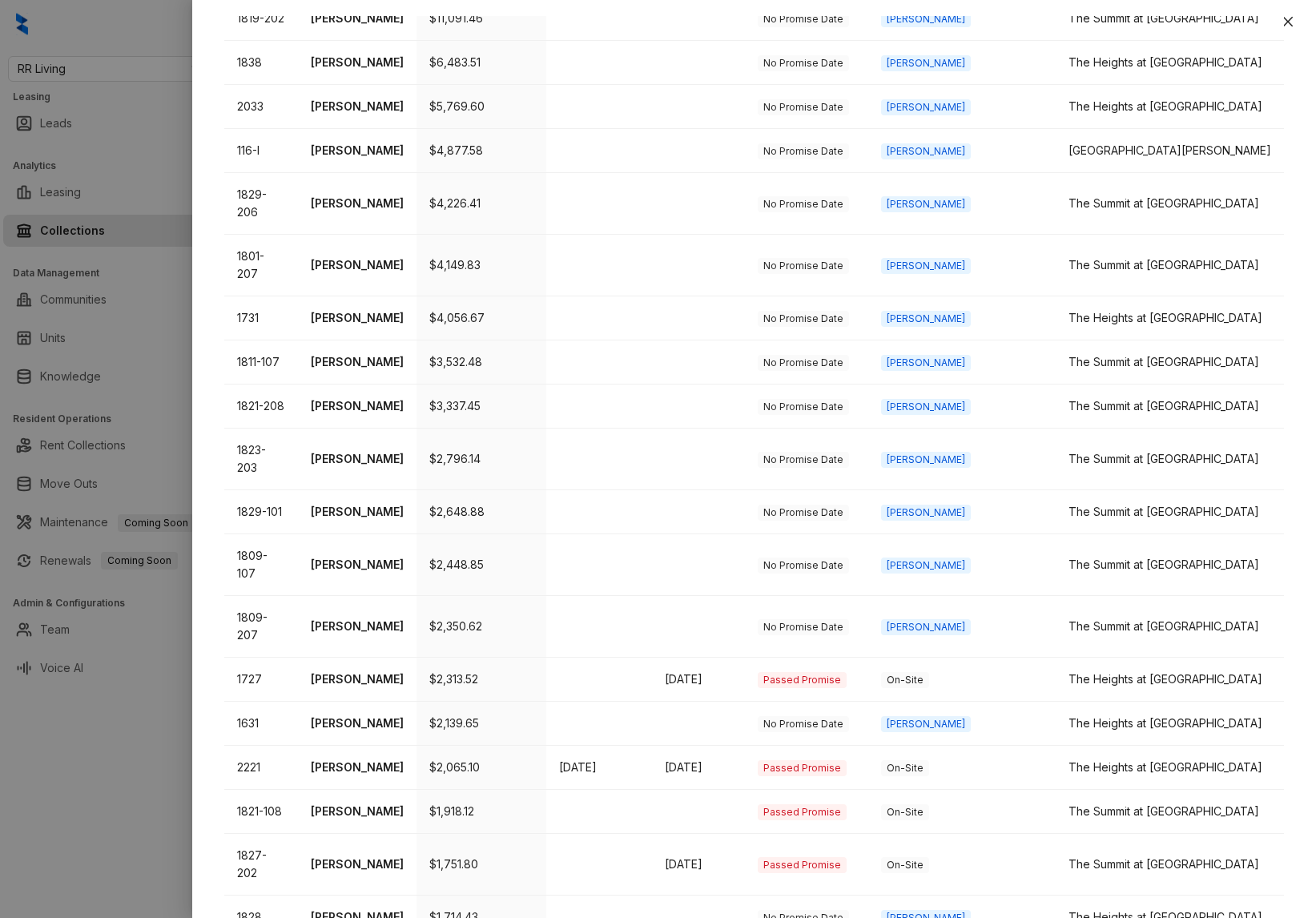
click at [156, 582] on div at bounding box center [658, 459] width 1316 height 918
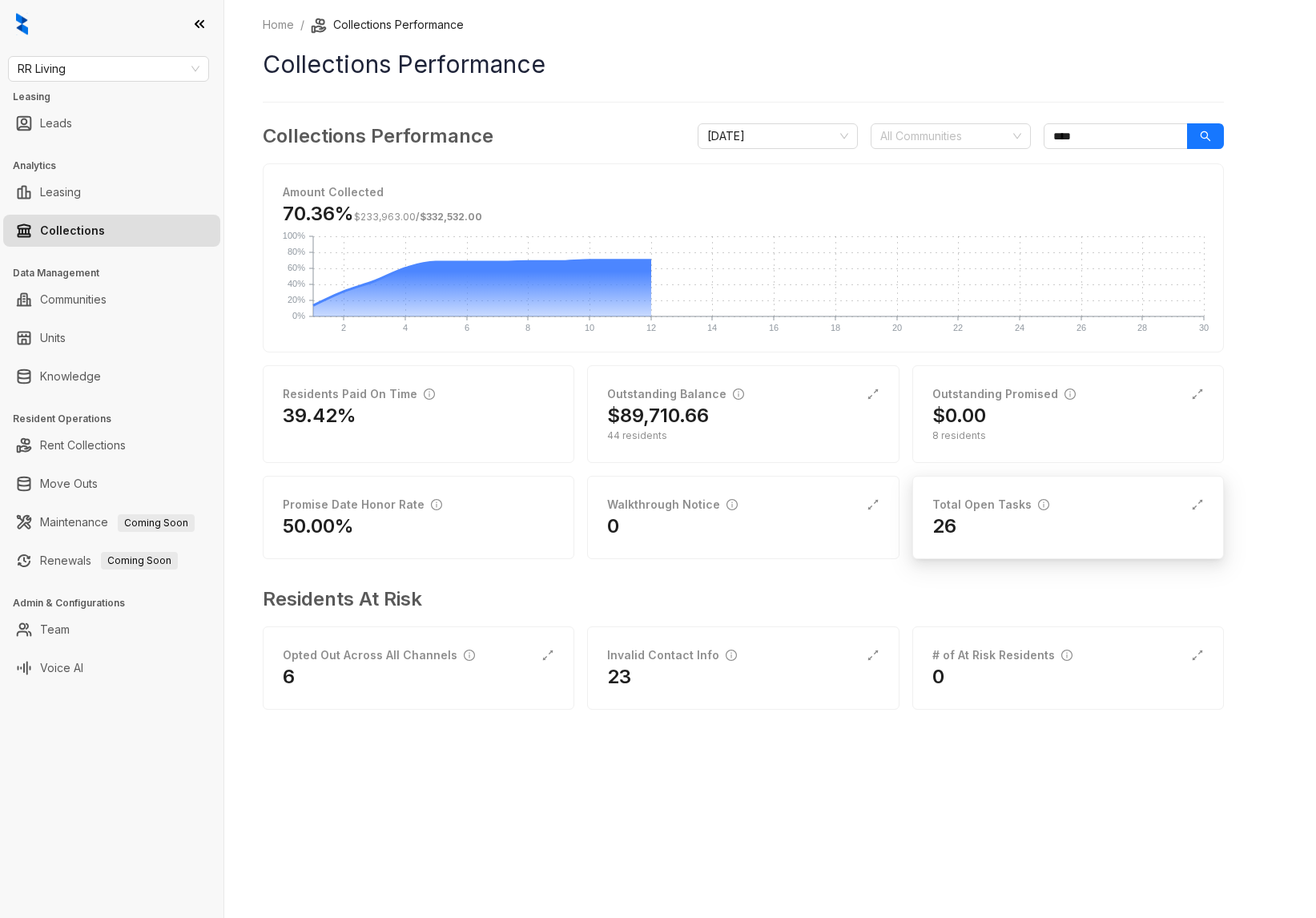
click at [1057, 527] on div "26" at bounding box center [1068, 525] width 271 height 26
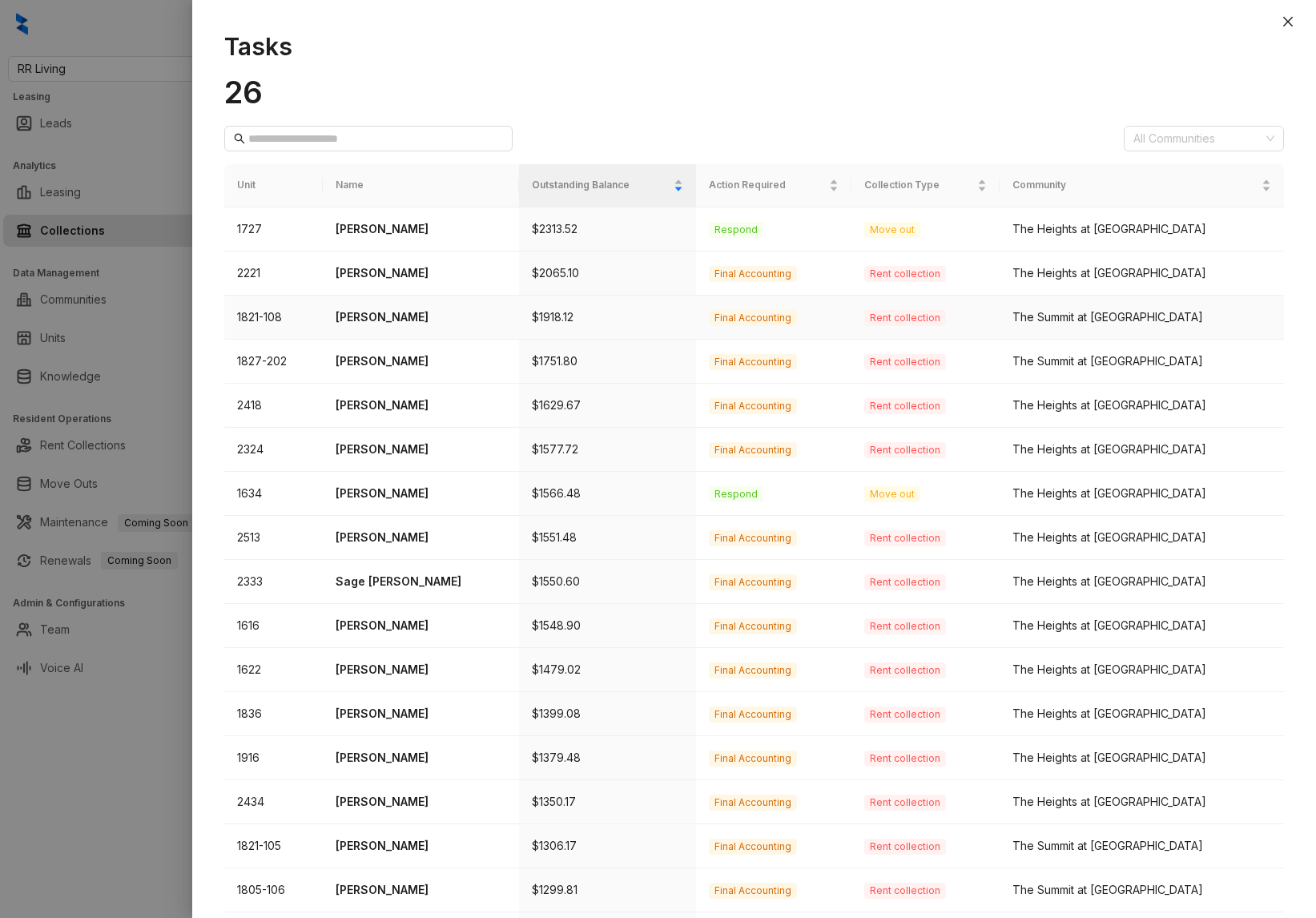
scroll to position [224, 0]
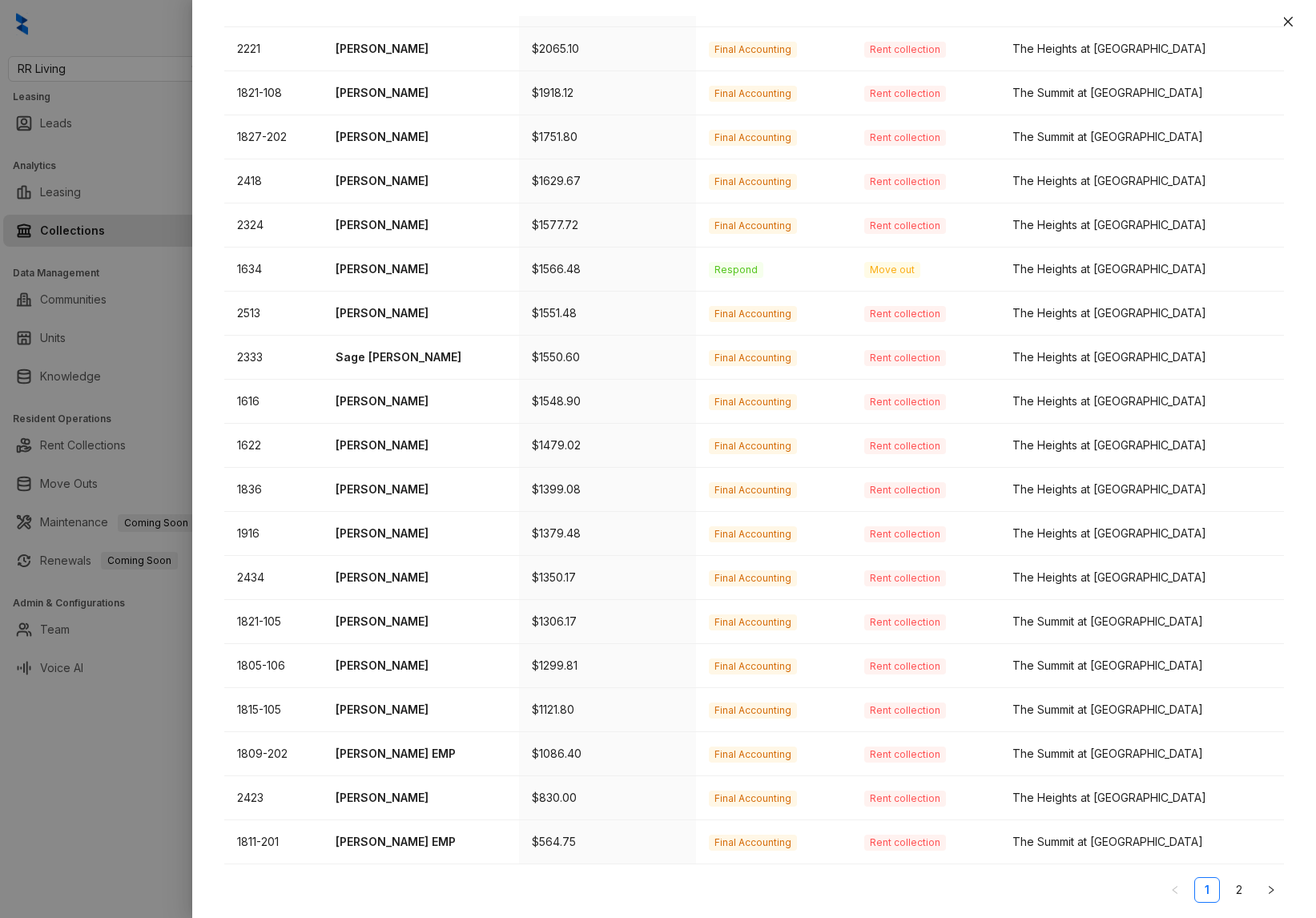
click at [184, 358] on div at bounding box center [658, 459] width 1316 height 918
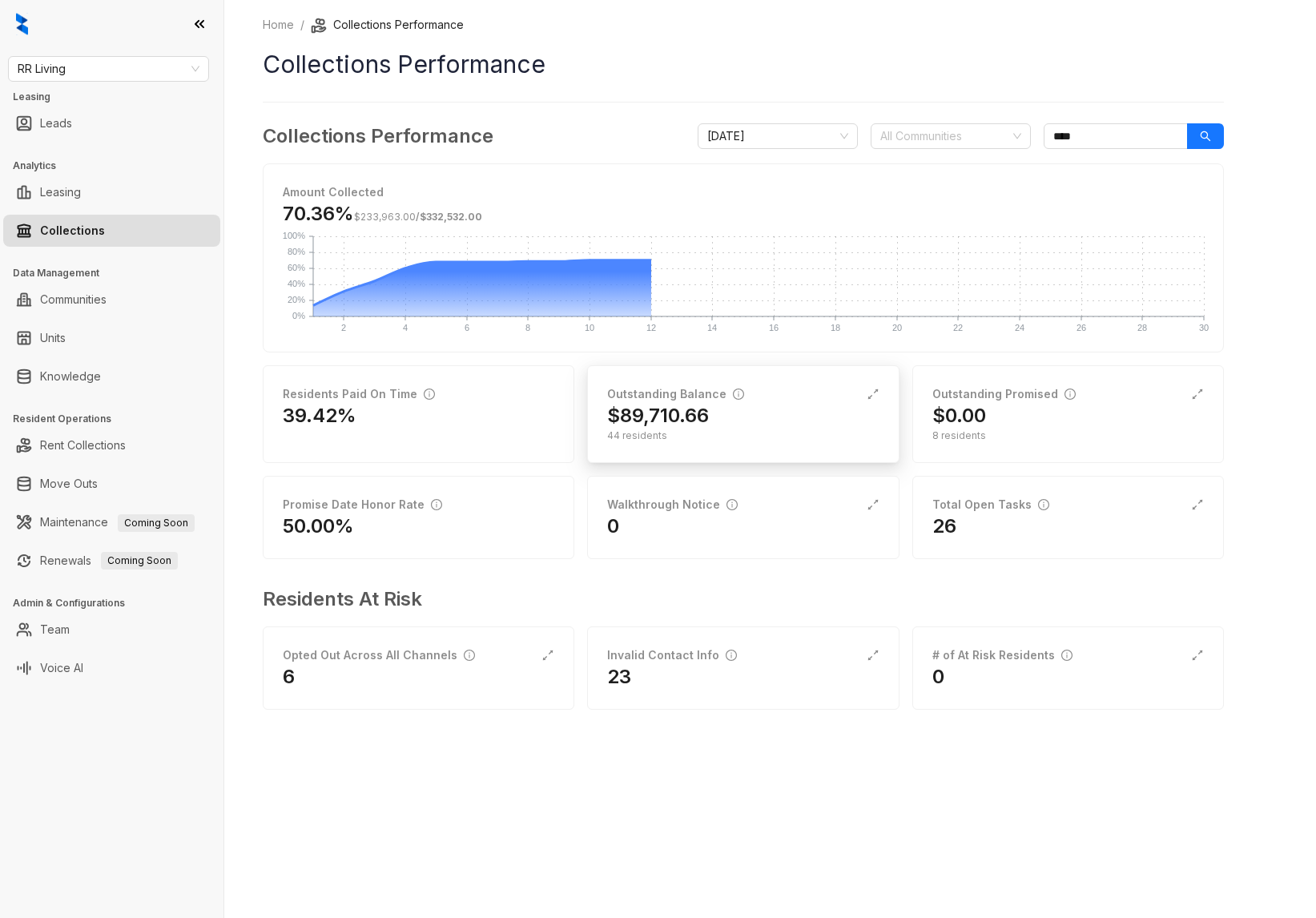
click at [685, 422] on h2 "$89,710.66" at bounding box center [657, 415] width 101 height 26
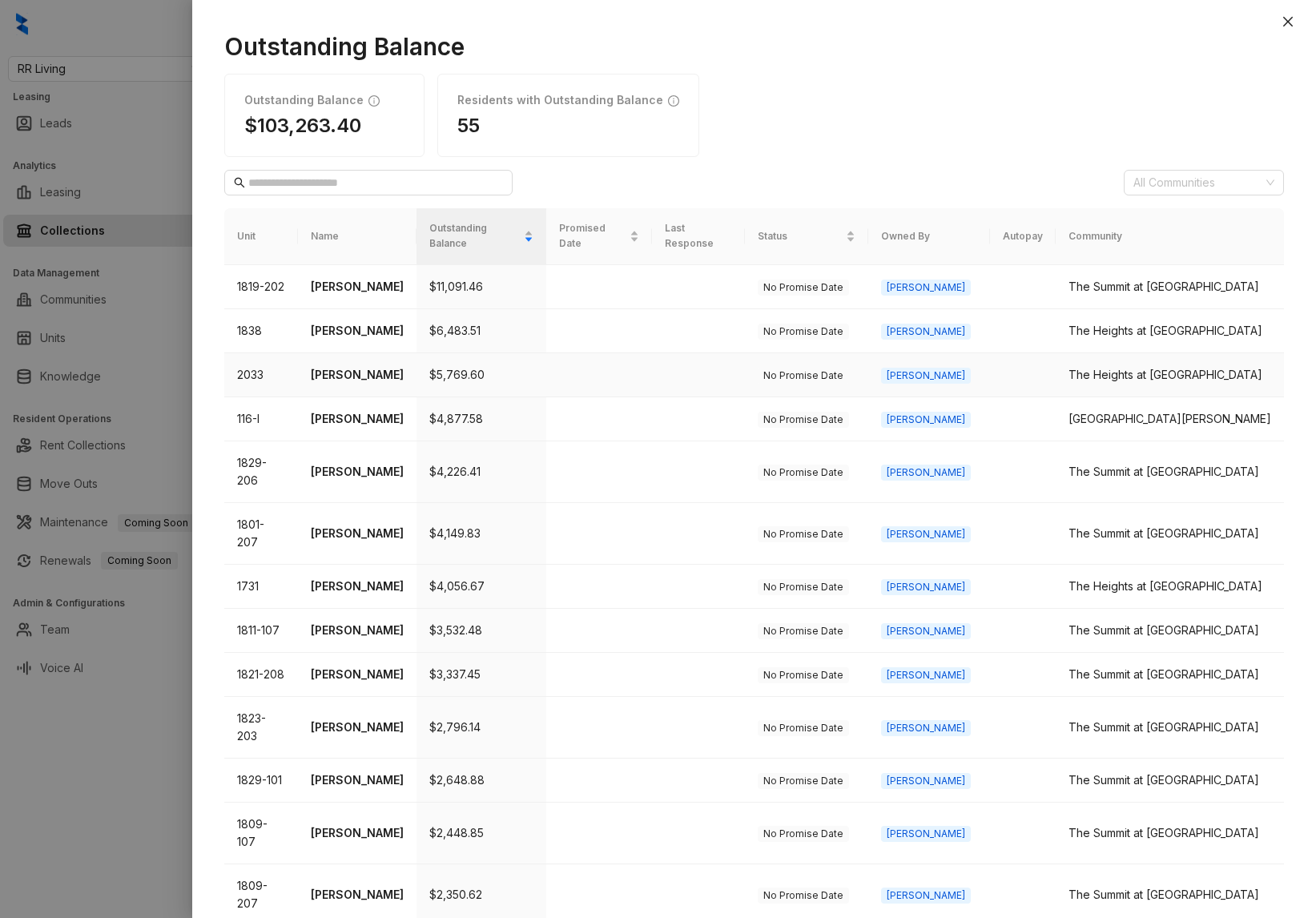
scroll to position [268, 0]
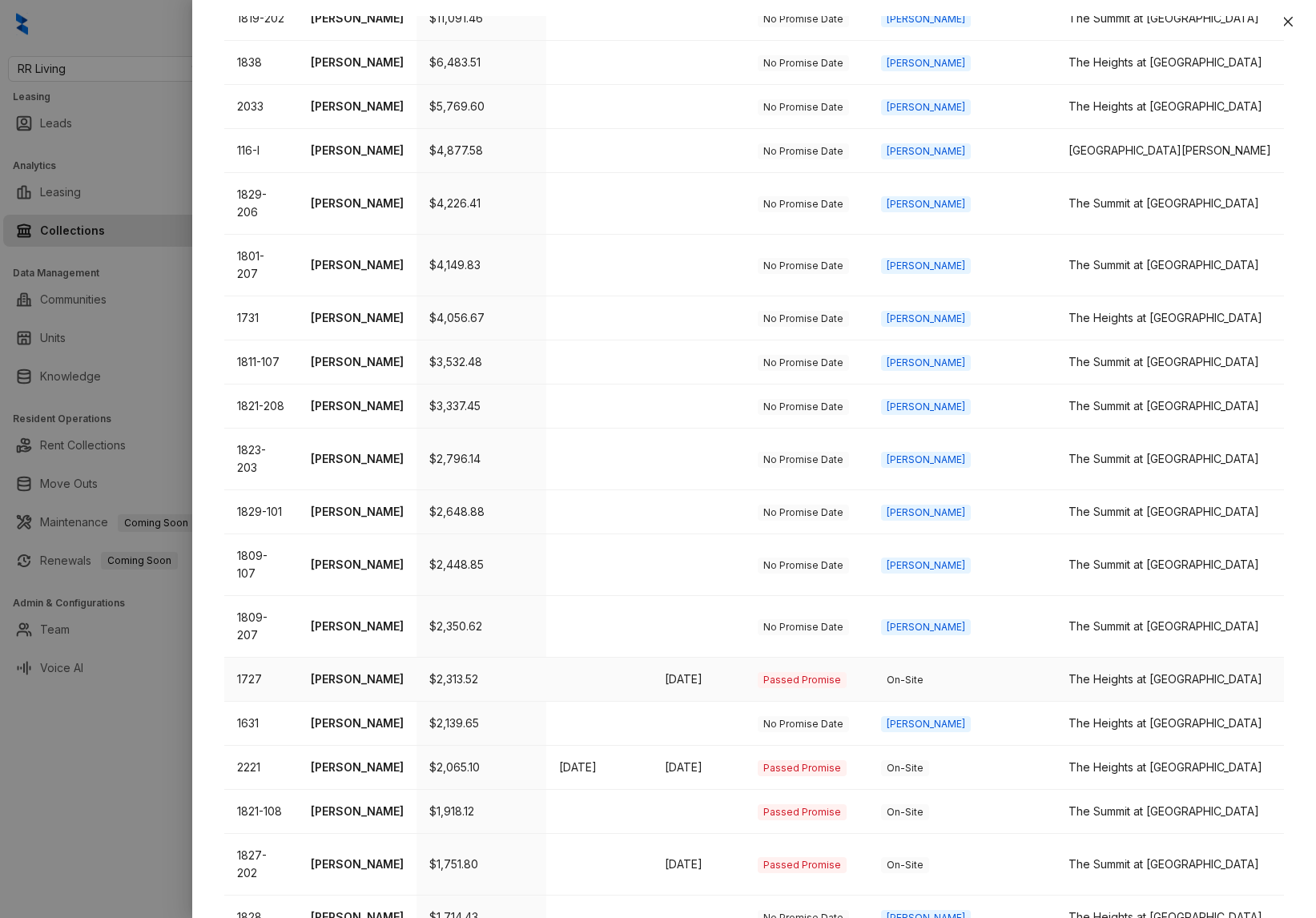
click at [353, 663] on p "[PERSON_NAME]" at bounding box center [357, 679] width 93 height 18
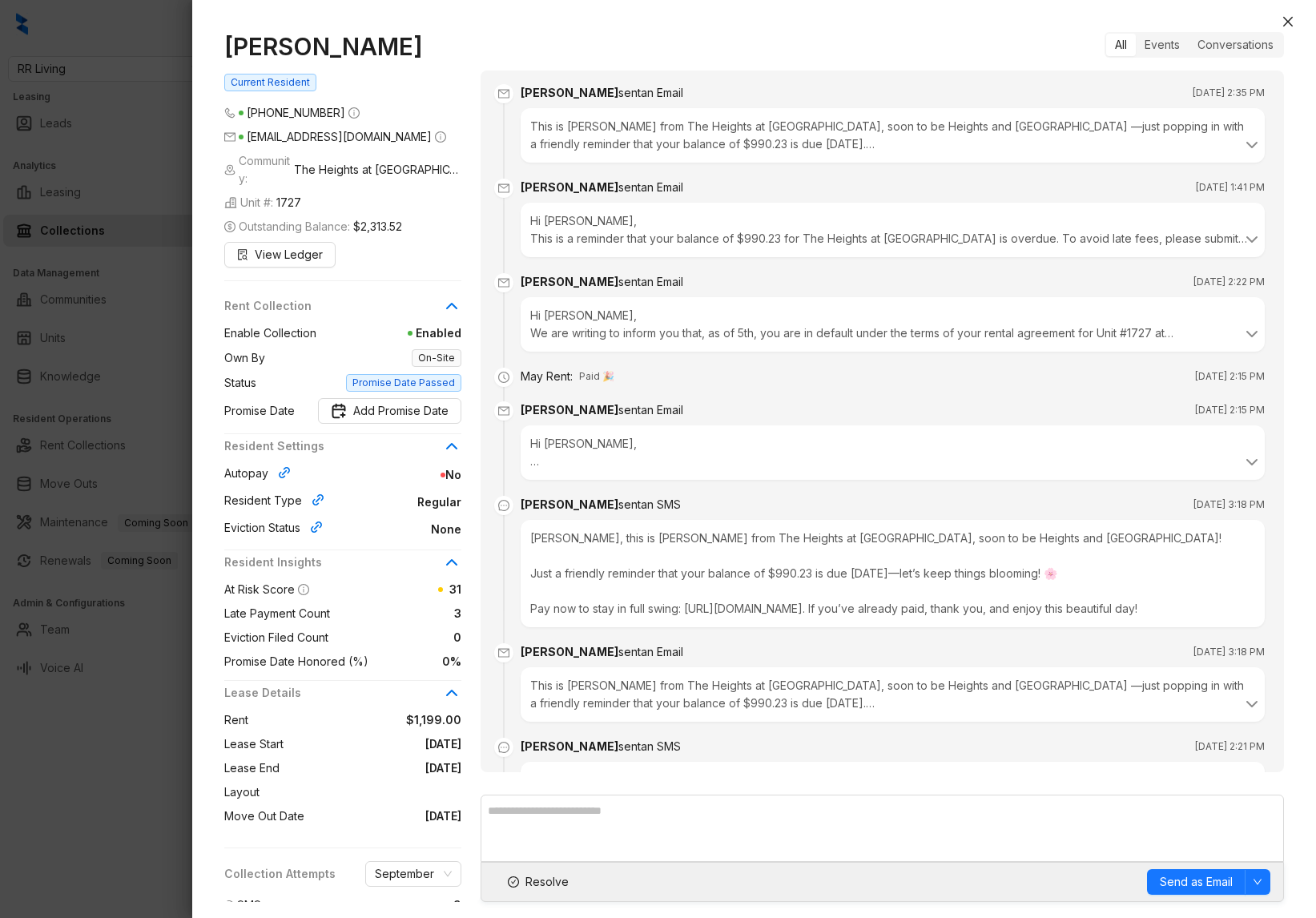
scroll to position [5425, 0]
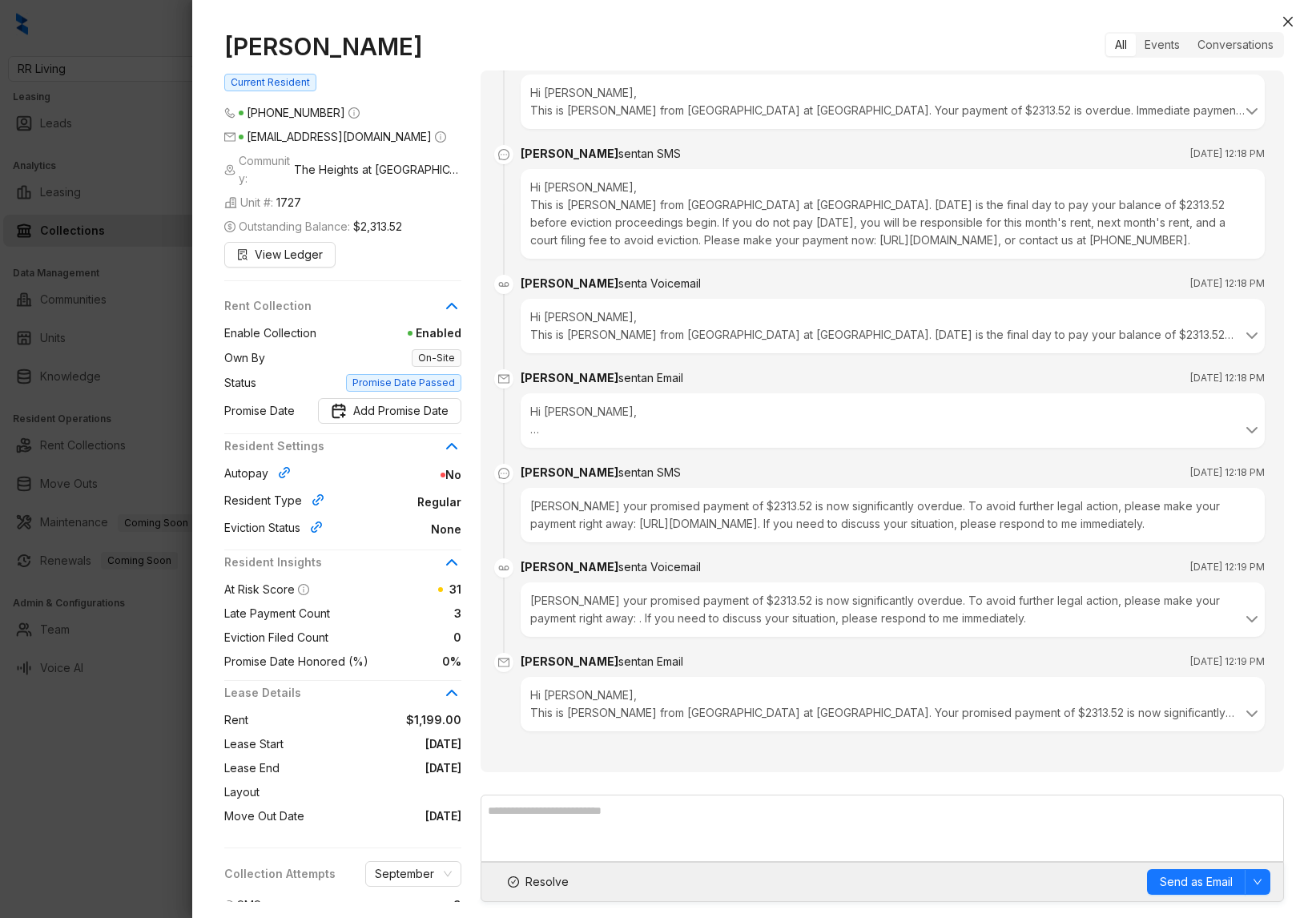
click at [158, 405] on div at bounding box center [658, 459] width 1316 height 918
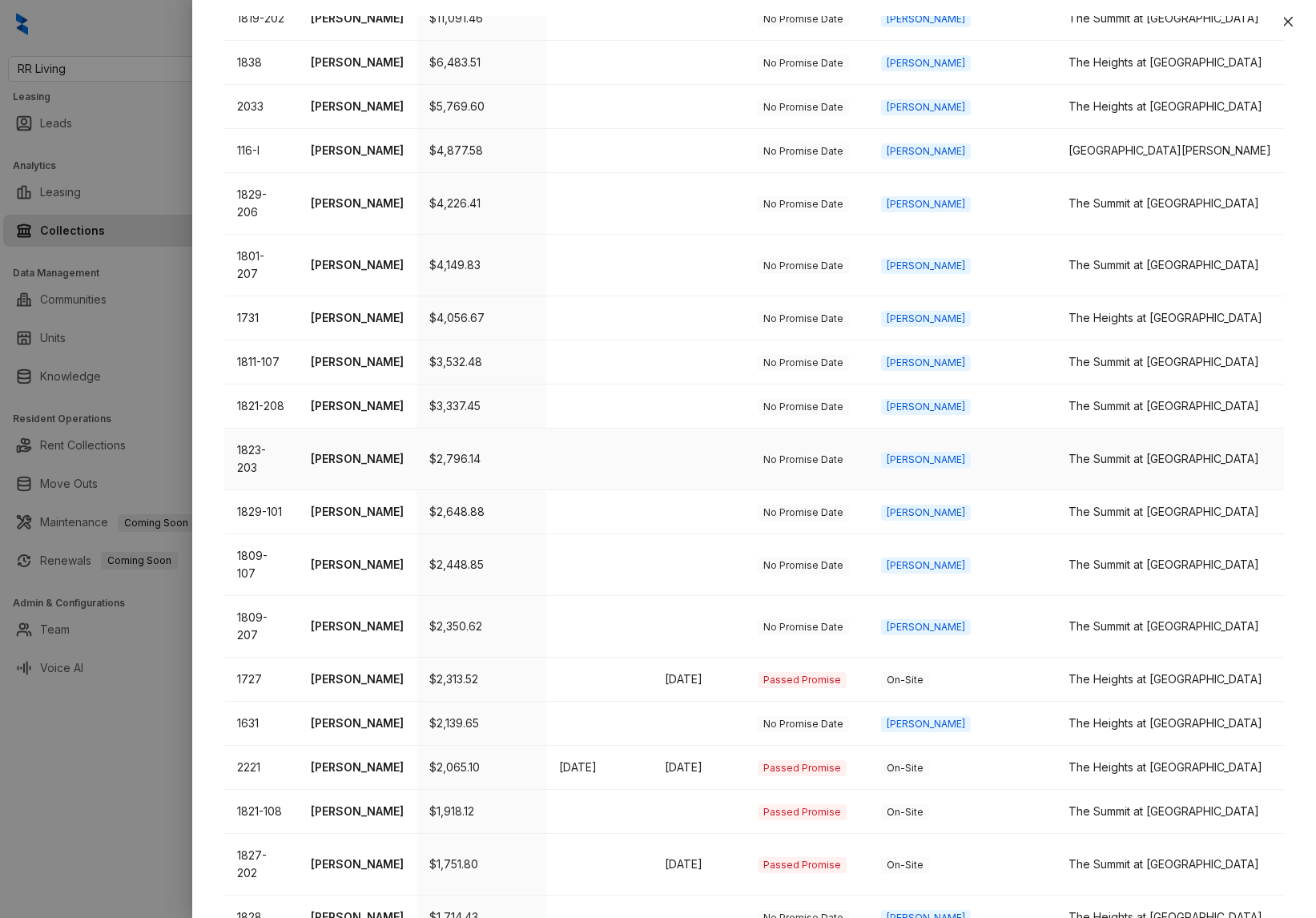
click at [345, 450] on p "[PERSON_NAME]" at bounding box center [357, 459] width 93 height 18
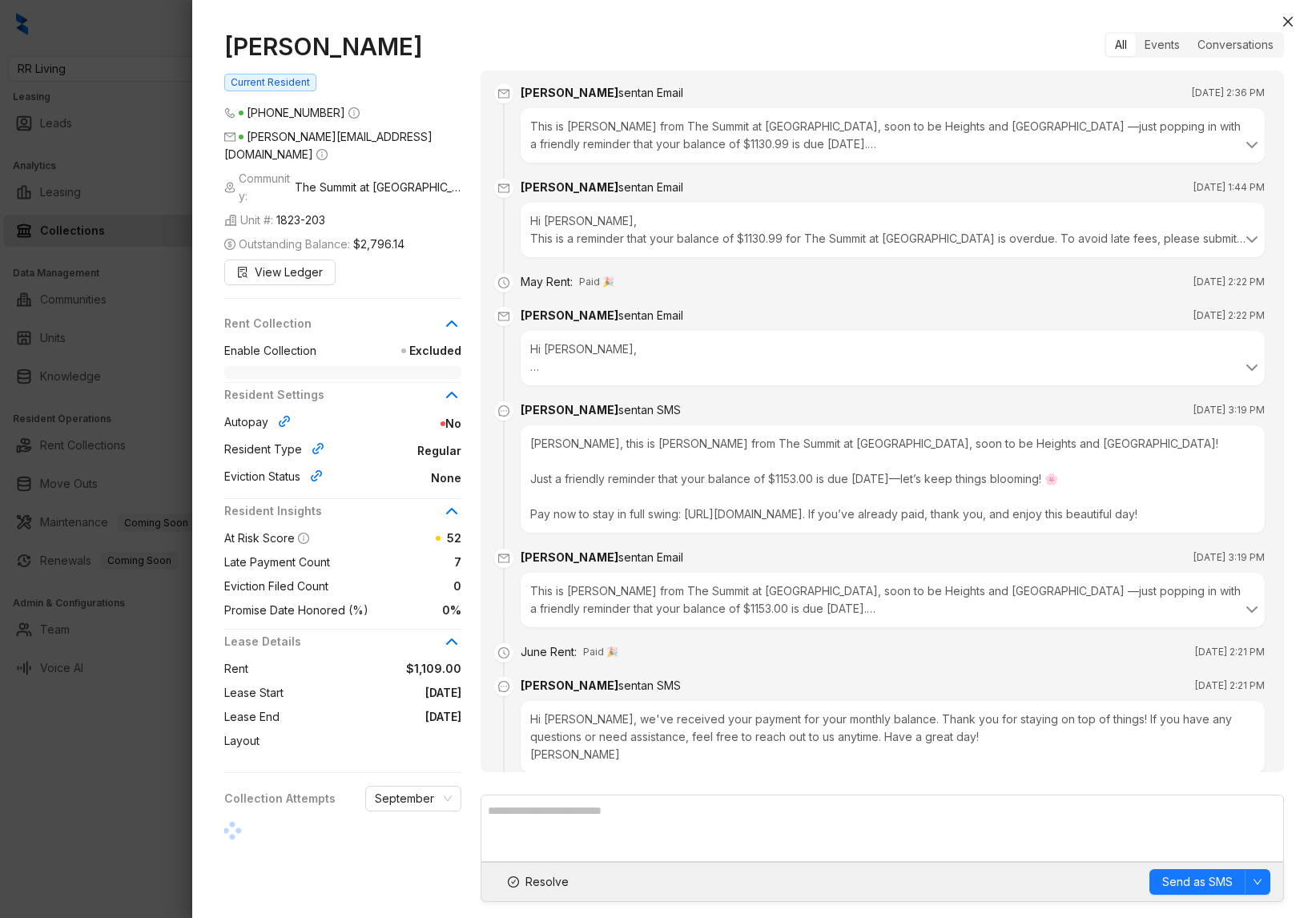
scroll to position [1844, 0]
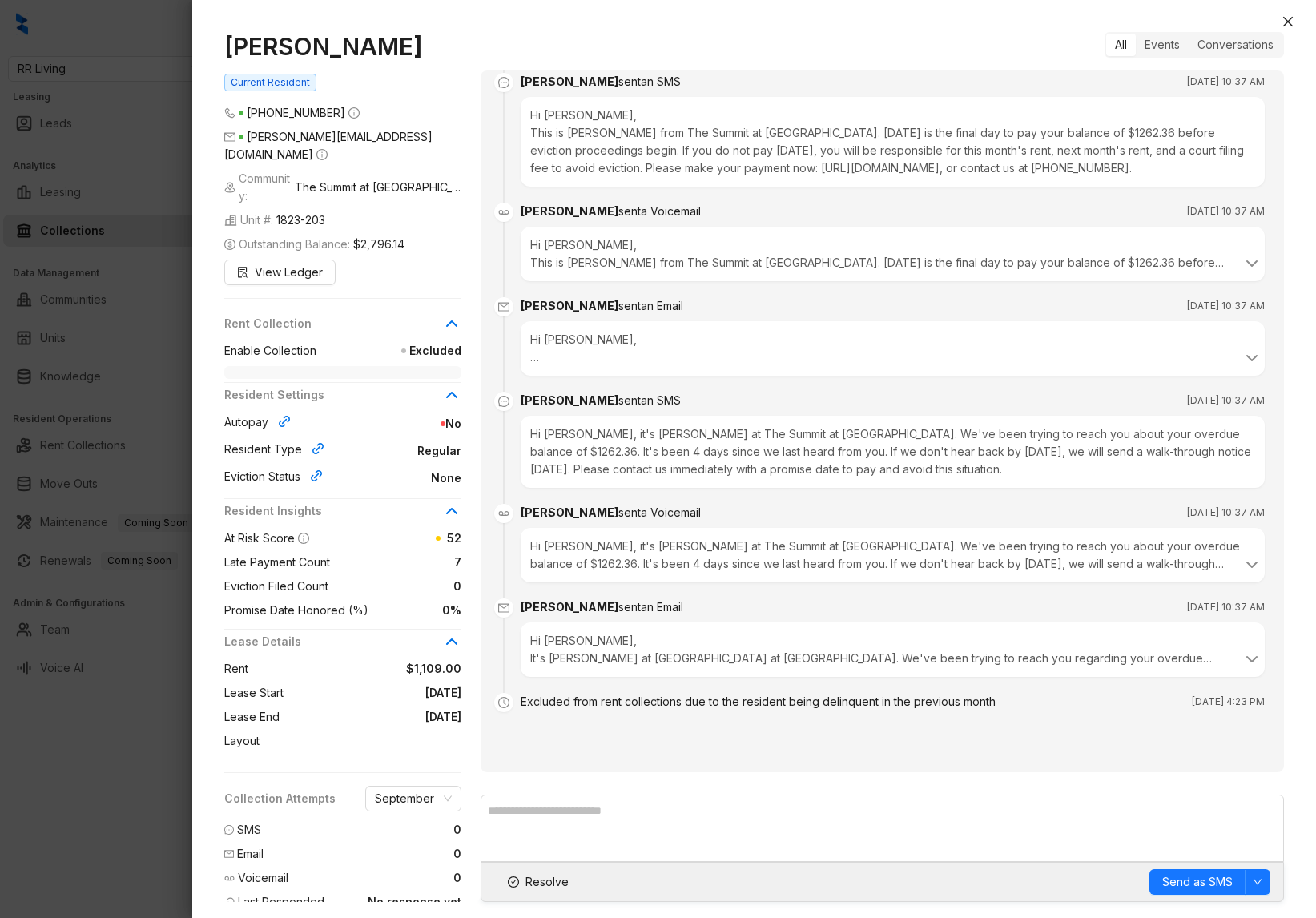
click at [717, 663] on div "Excluded from rent collections due to the resident being delinquent in the prev…" at bounding box center [758, 702] width 475 height 18
click at [571, 663] on div "Excluded from rent collections due to the resident being delinquent in the prev…" at bounding box center [758, 702] width 475 height 18
click at [111, 488] on div at bounding box center [658, 459] width 1316 height 918
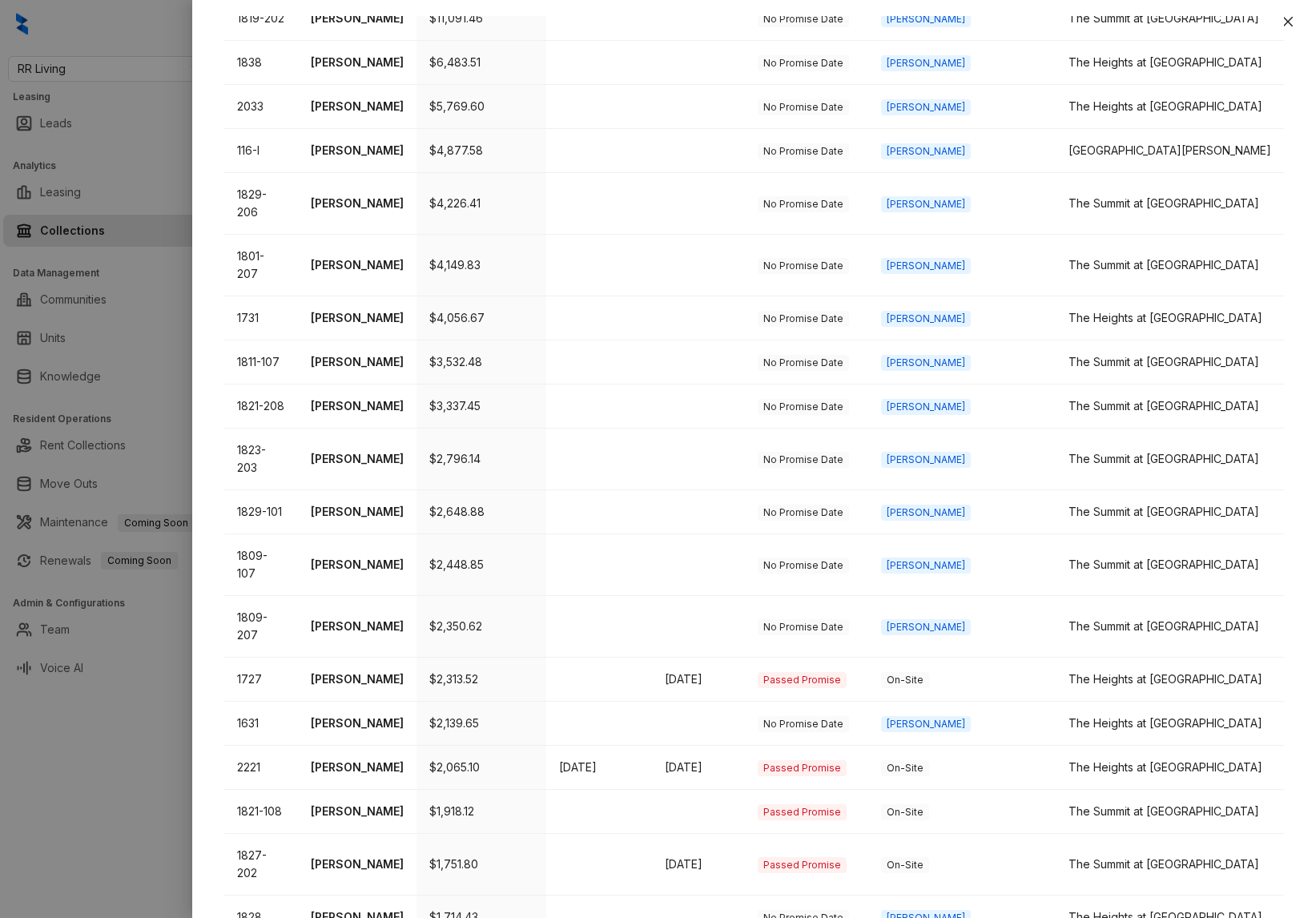
click at [135, 502] on div at bounding box center [658, 459] width 1316 height 918
